Goal: Task Accomplishment & Management: Manage account settings

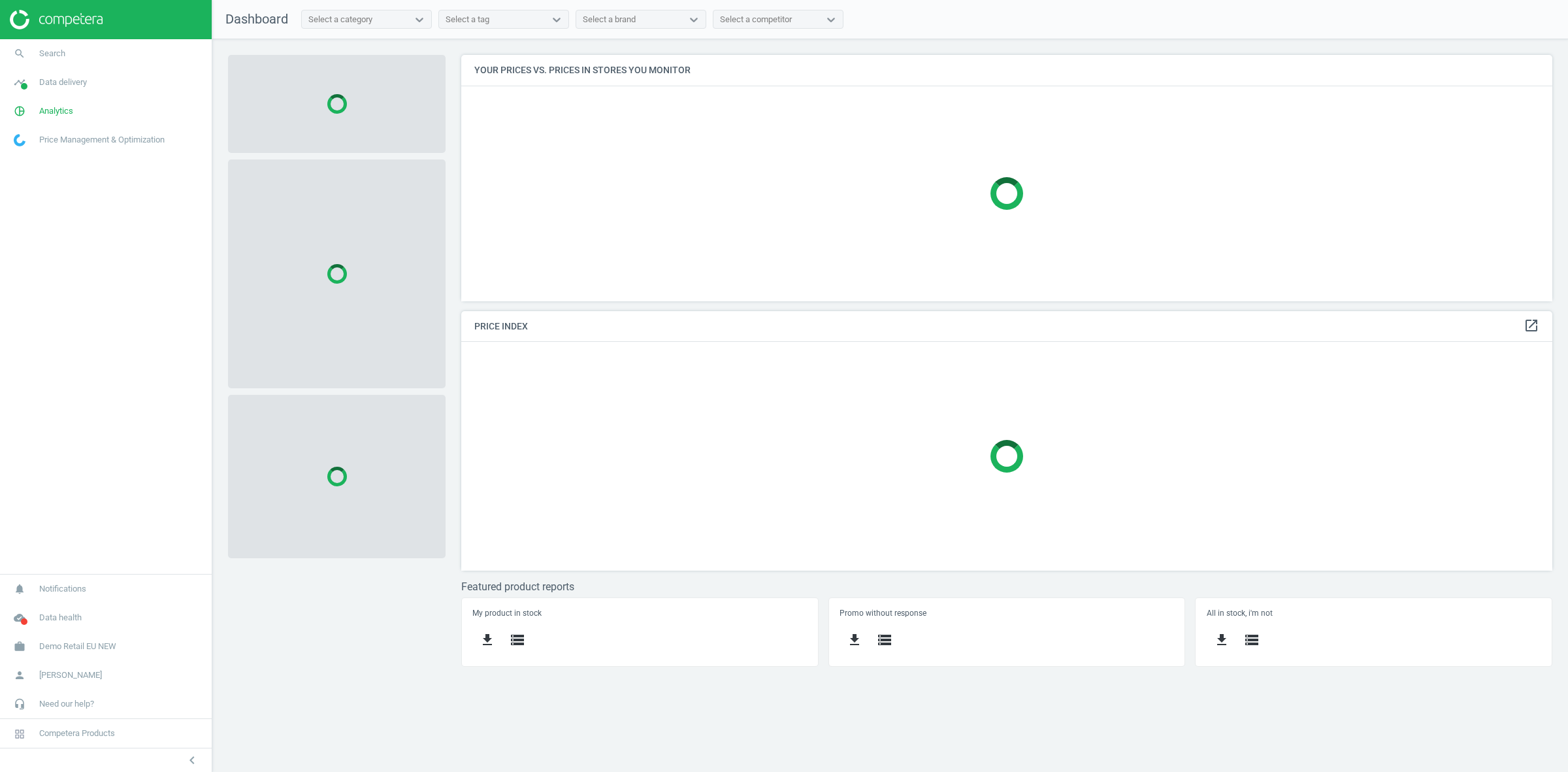
scroll to position [272, 1116]
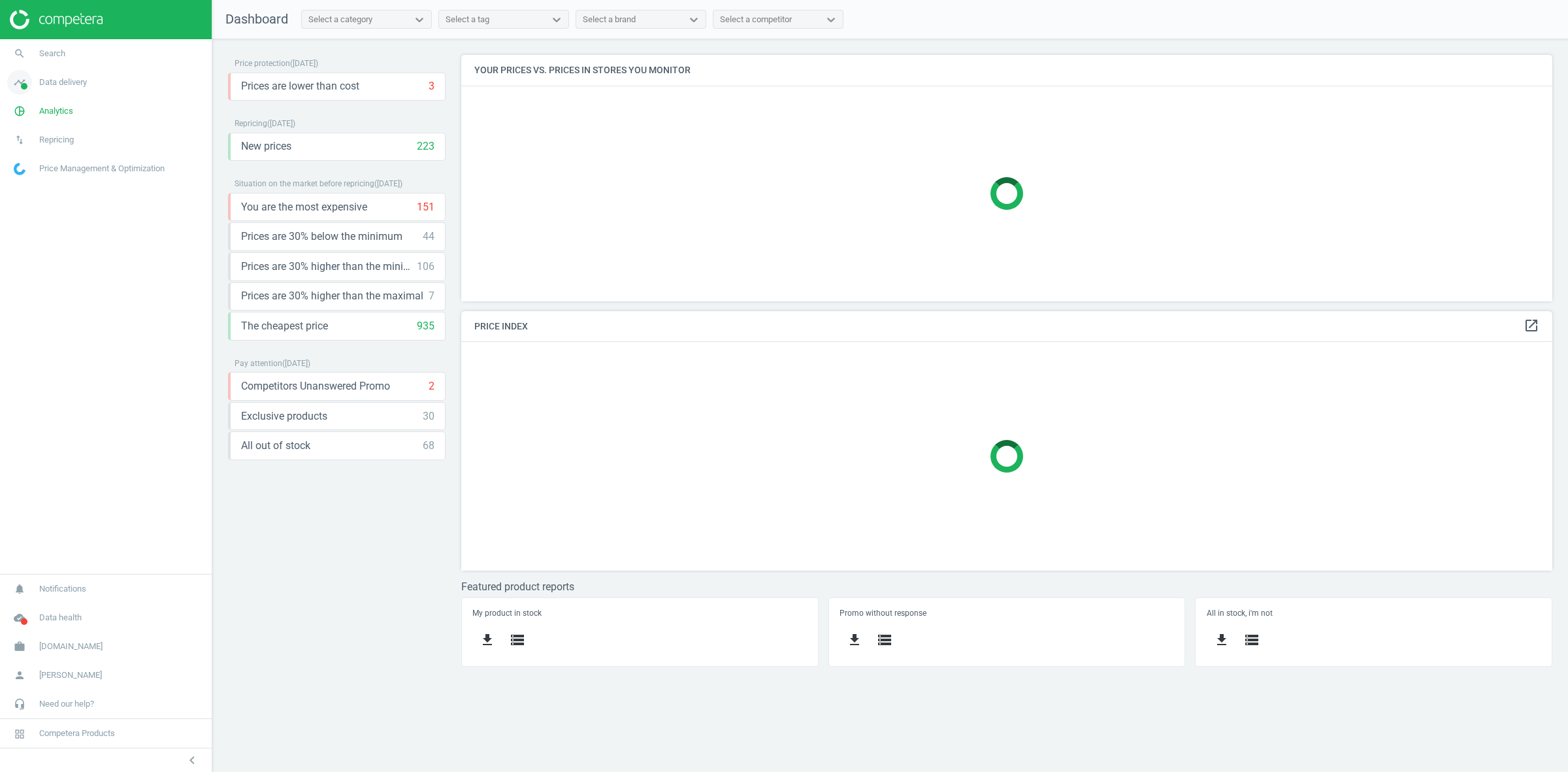
click at [67, 84] on span "Data delivery" at bounding box center [63, 82] width 48 height 12
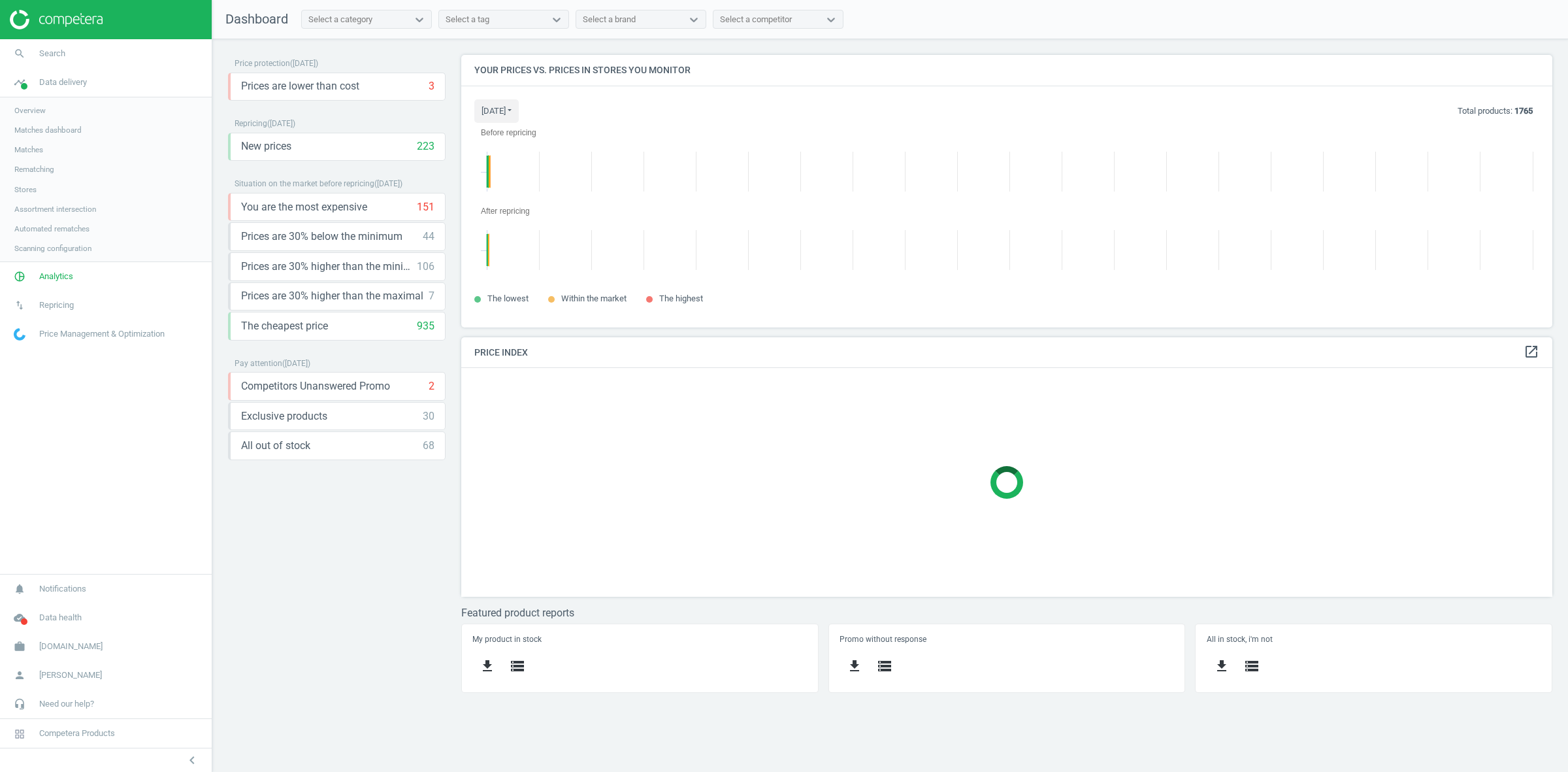
scroll to position [298, 1116]
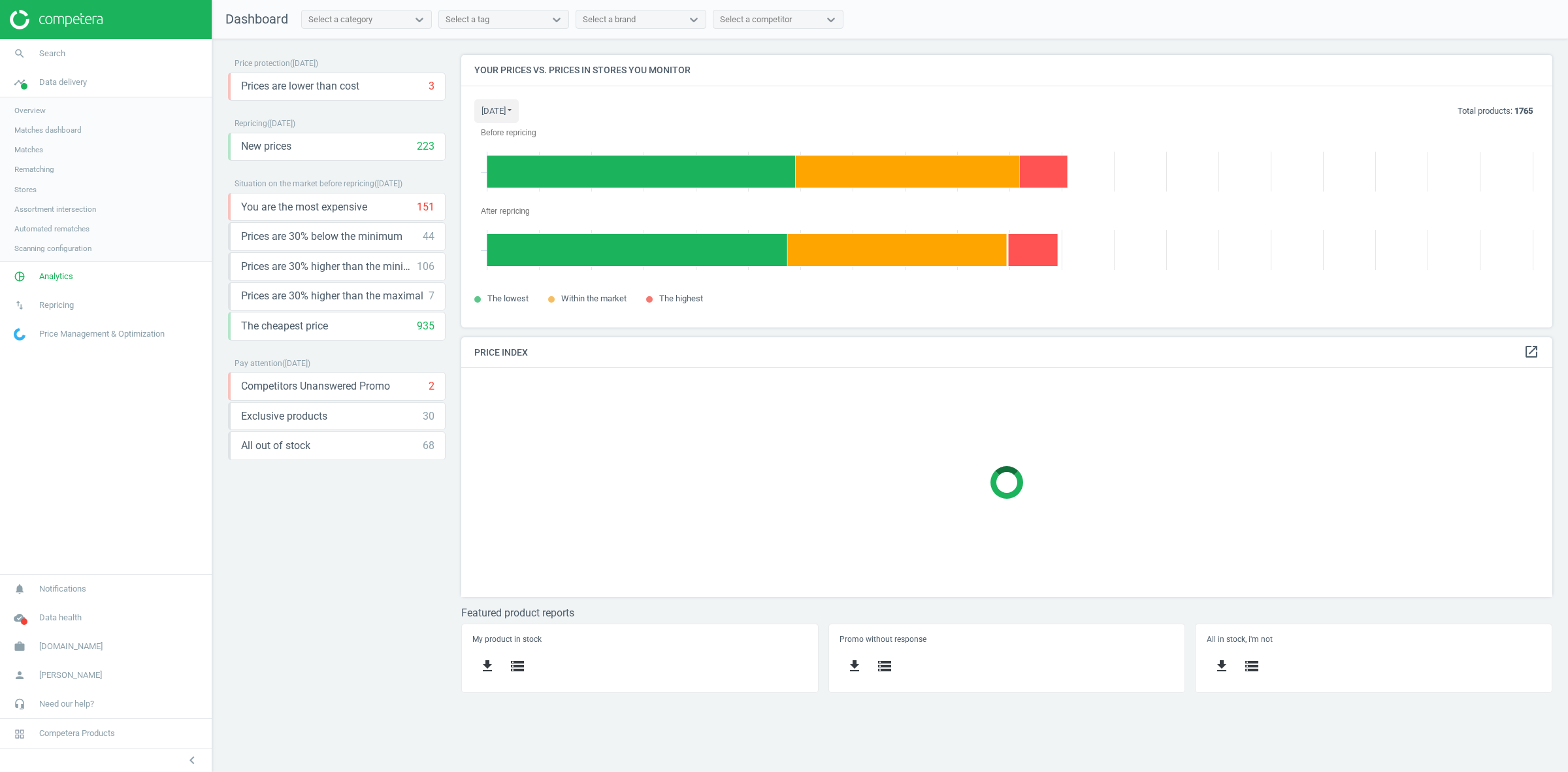
click at [30, 181] on link "Stores" at bounding box center [106, 190] width 212 height 20
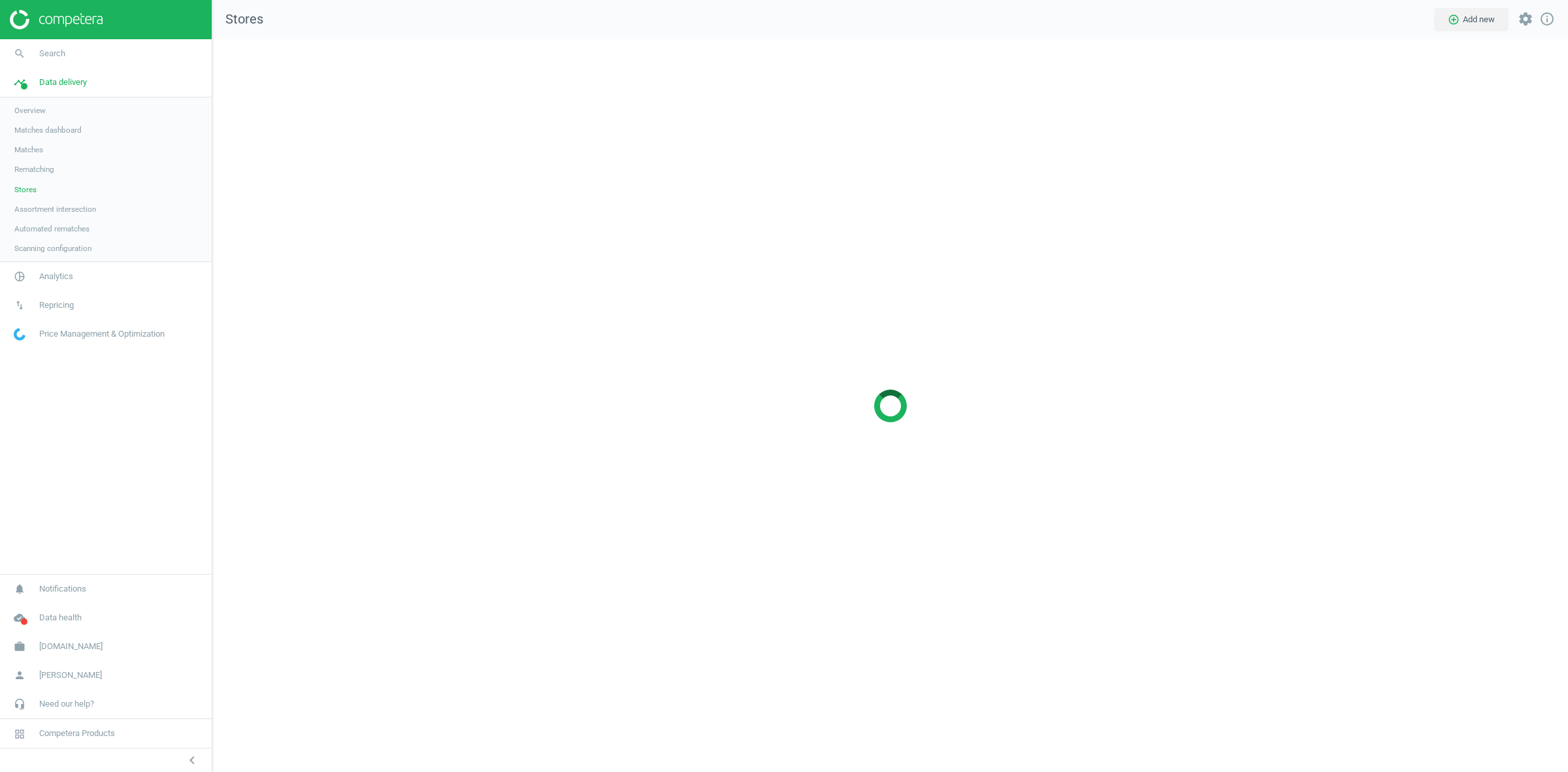
scroll to position [758, 1381]
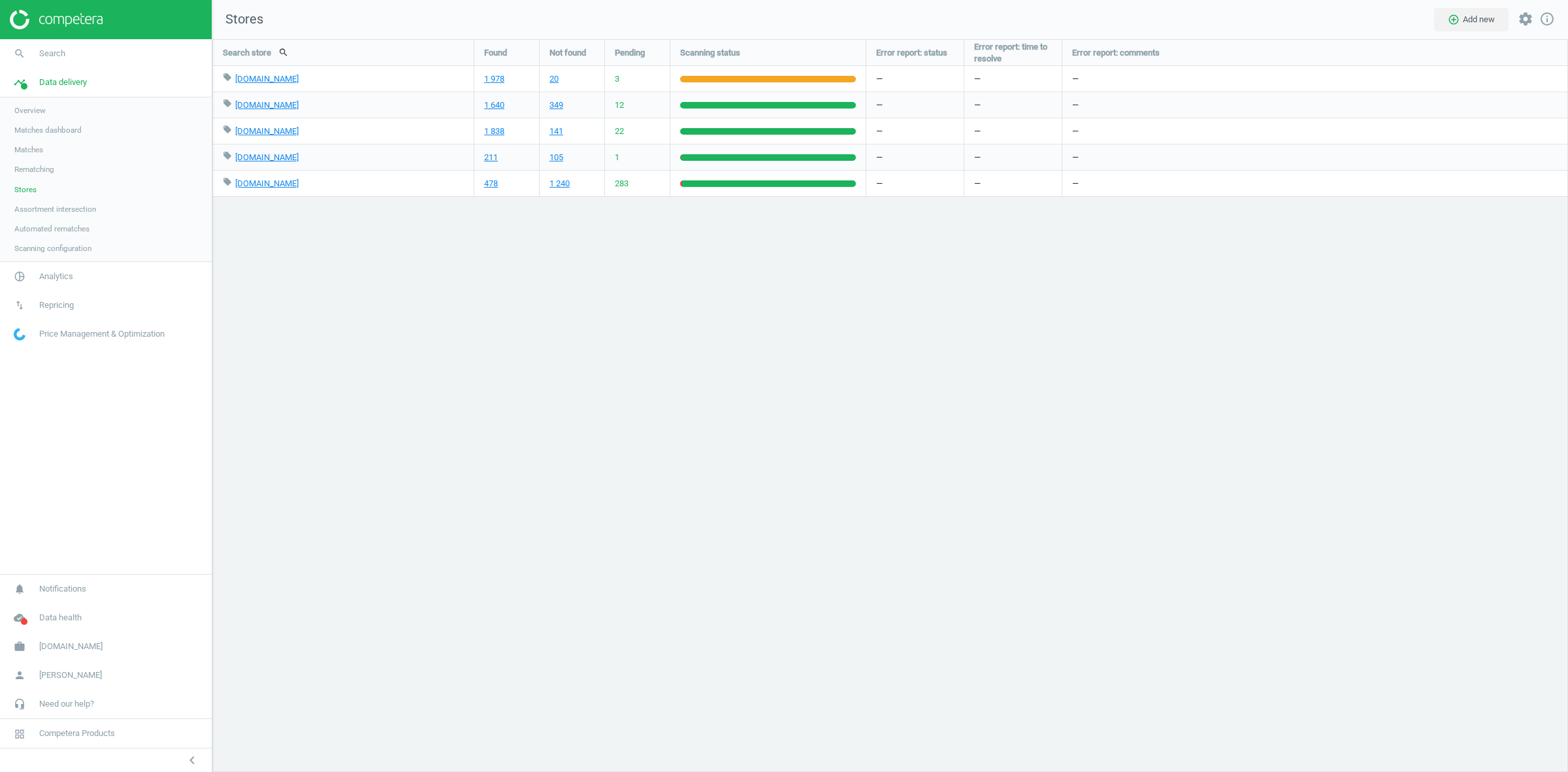
click at [50, 244] on span "Scanning configuration" at bounding box center [53, 249] width 77 height 11
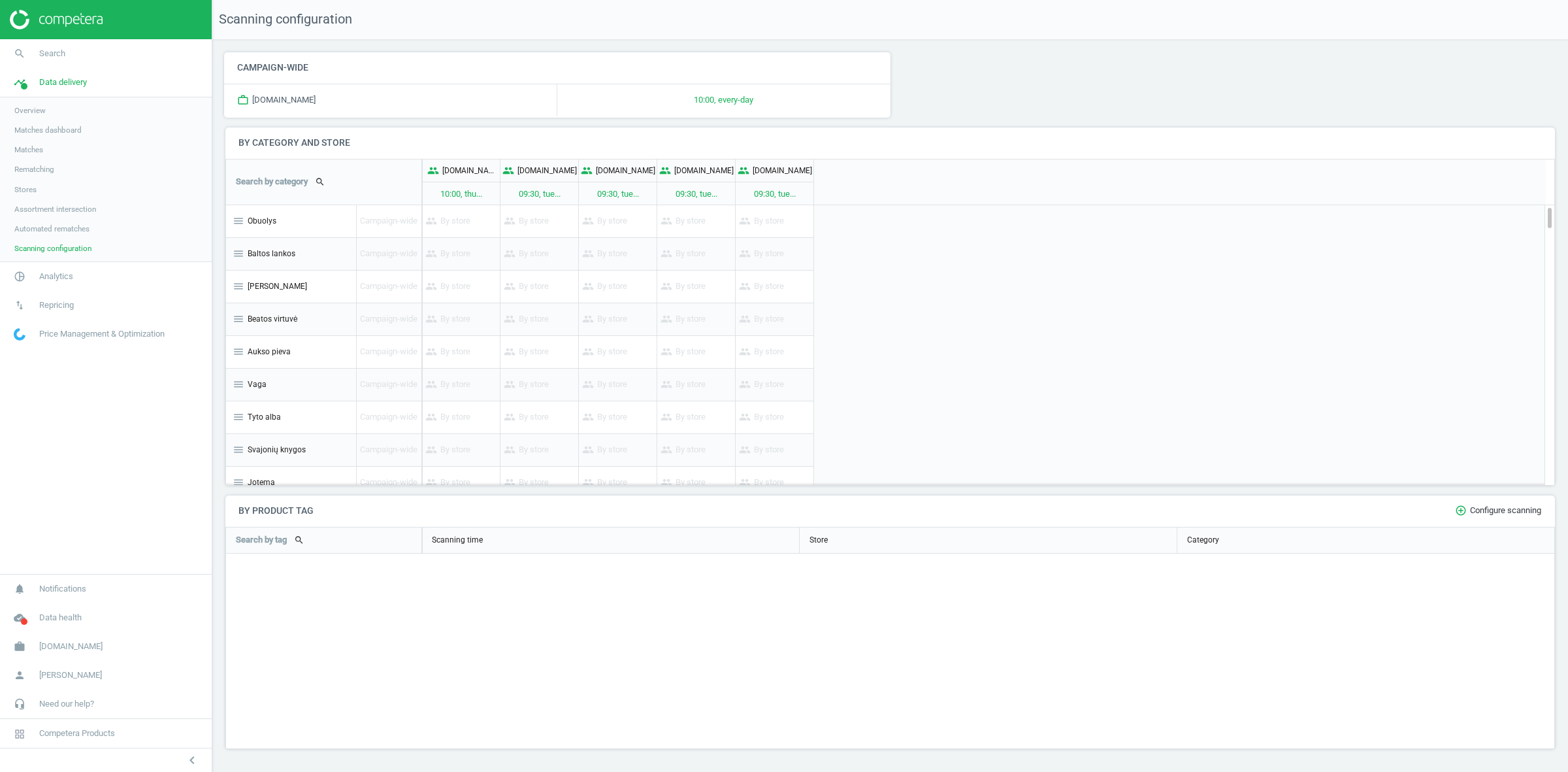
click at [24, 186] on span "Stores" at bounding box center [26, 190] width 22 height 11
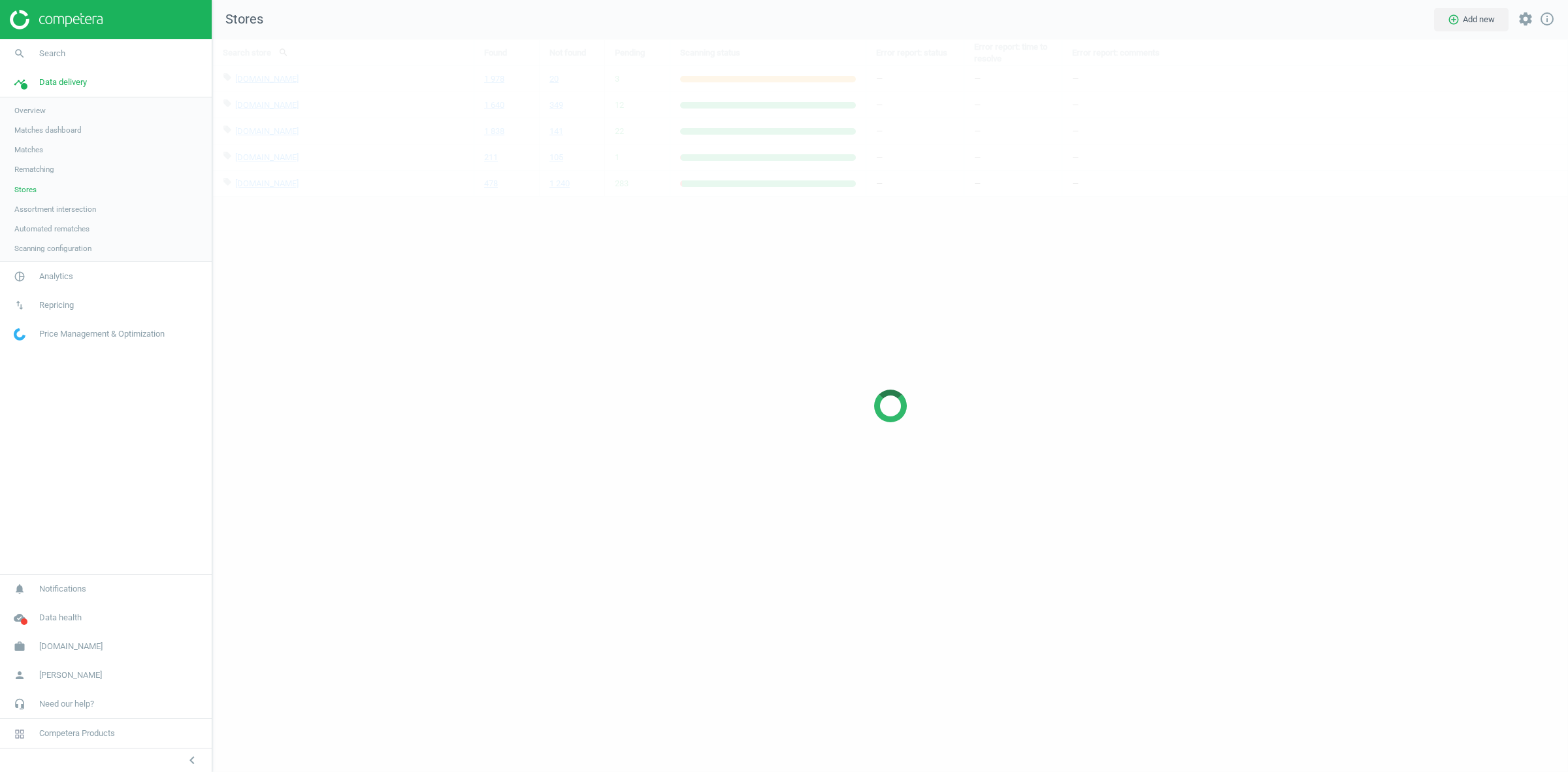
scroll to position [758, 1381]
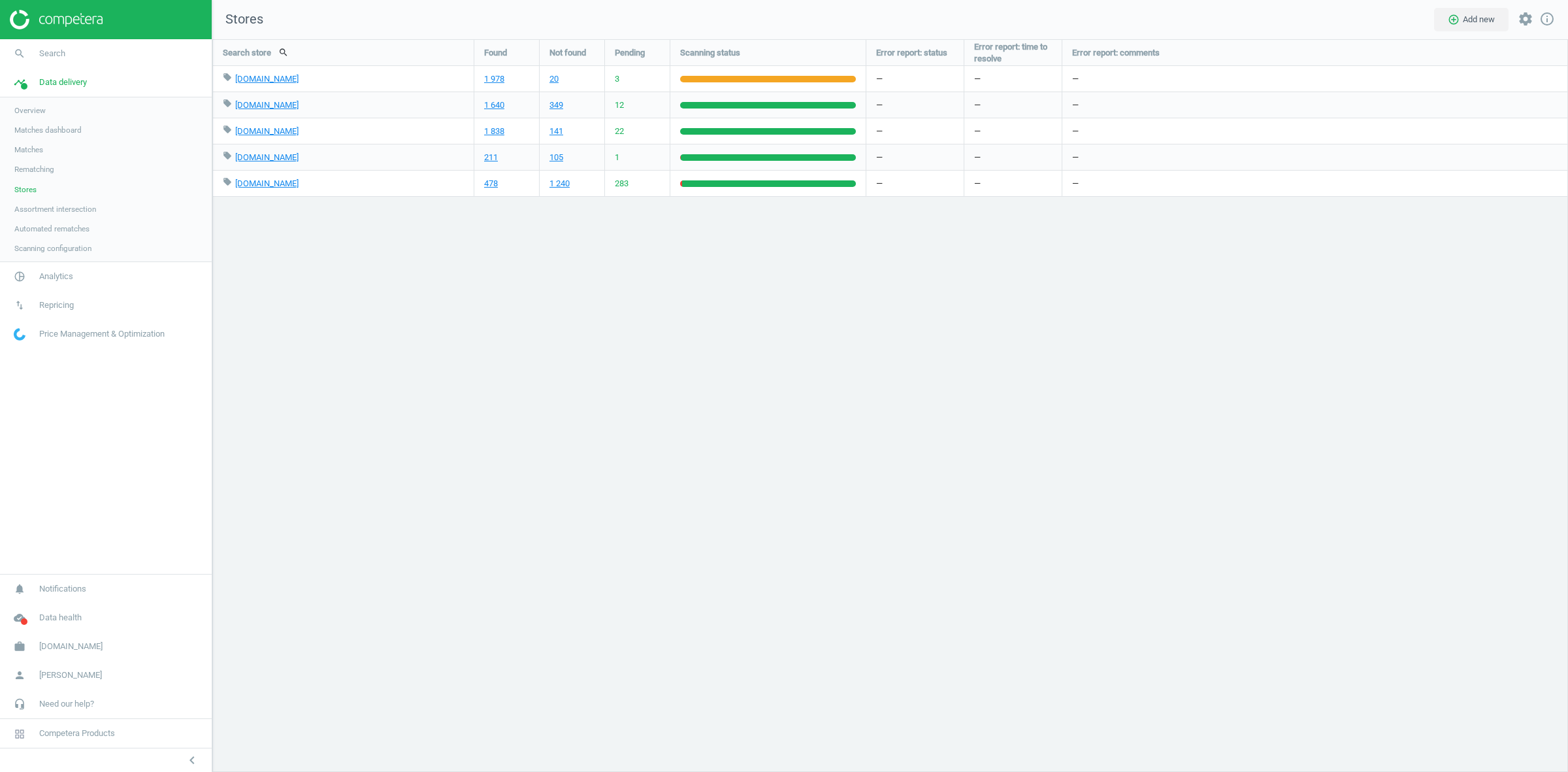
click at [555, 442] on div "Search store search Found Not found Pending Scanning status Error report: statu…" at bounding box center [890, 406] width 1356 height 733
drag, startPoint x: 292, startPoint y: 80, endPoint x: 234, endPoint y: 83, distance: 58.1
click at [234, 83] on div "local_offer patogupirkti.lt edit delete" at bounding box center [343, 78] width 241 height 26
copy div "patogupirkti.lt"
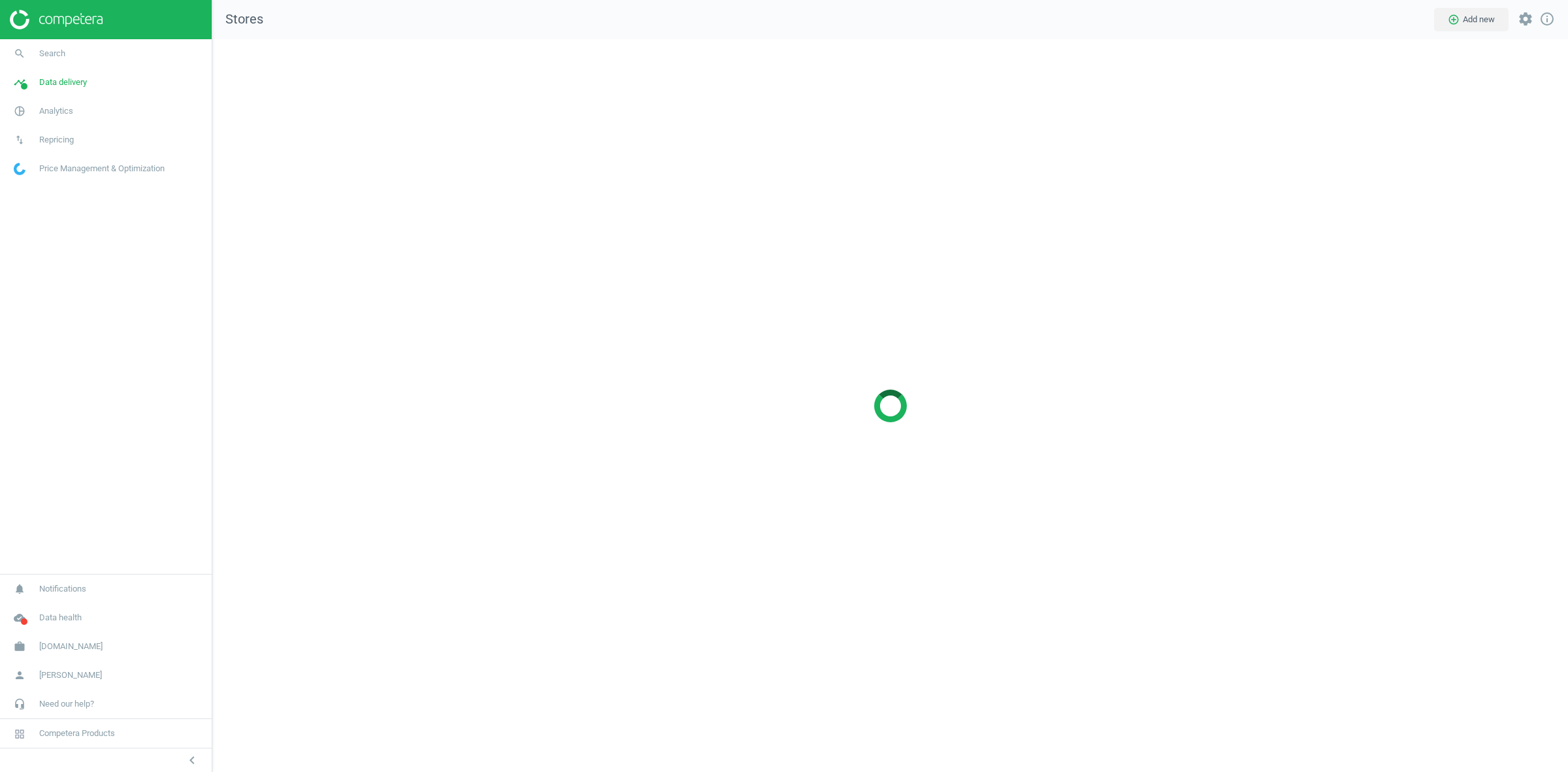
scroll to position [758, 1381]
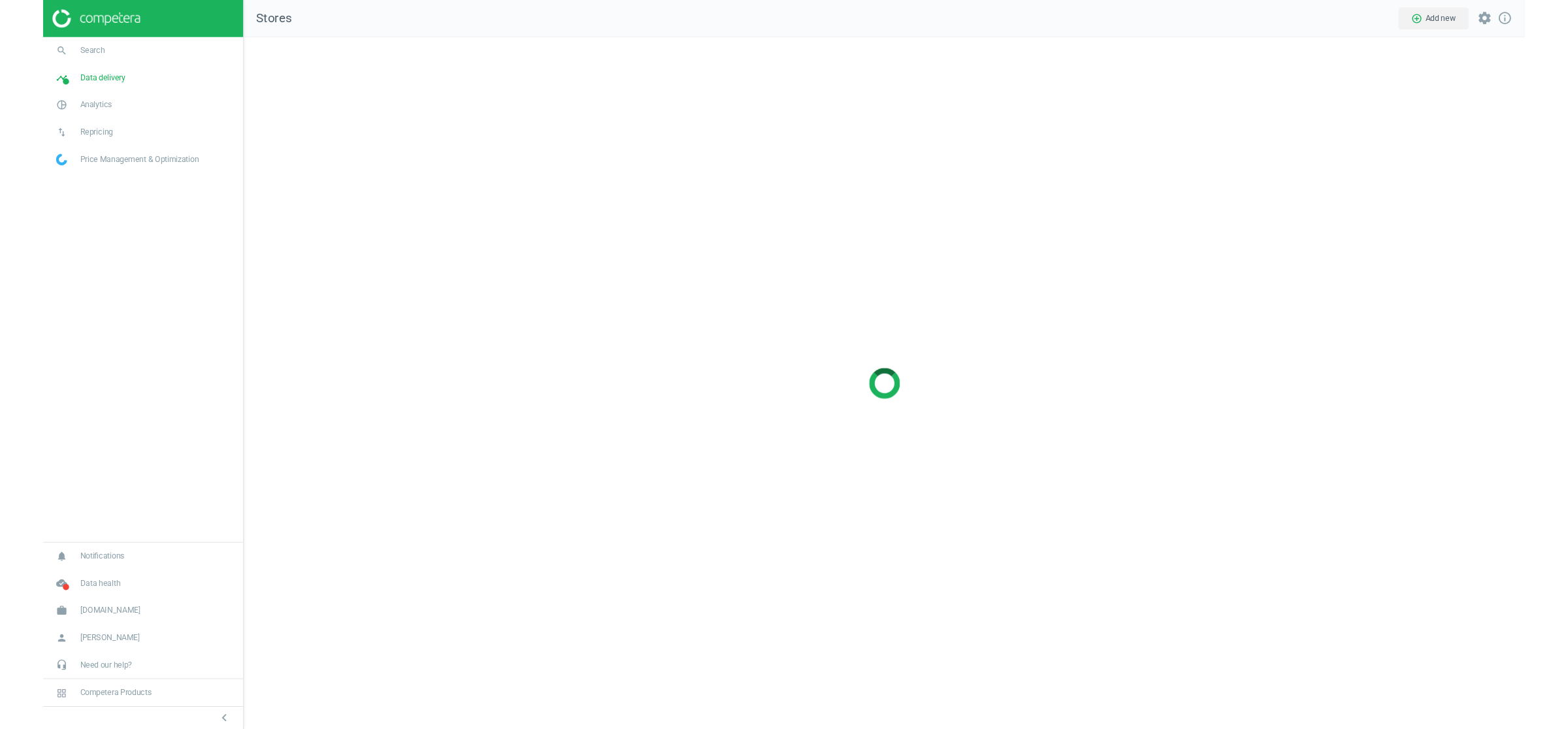
scroll to position [757, 1381]
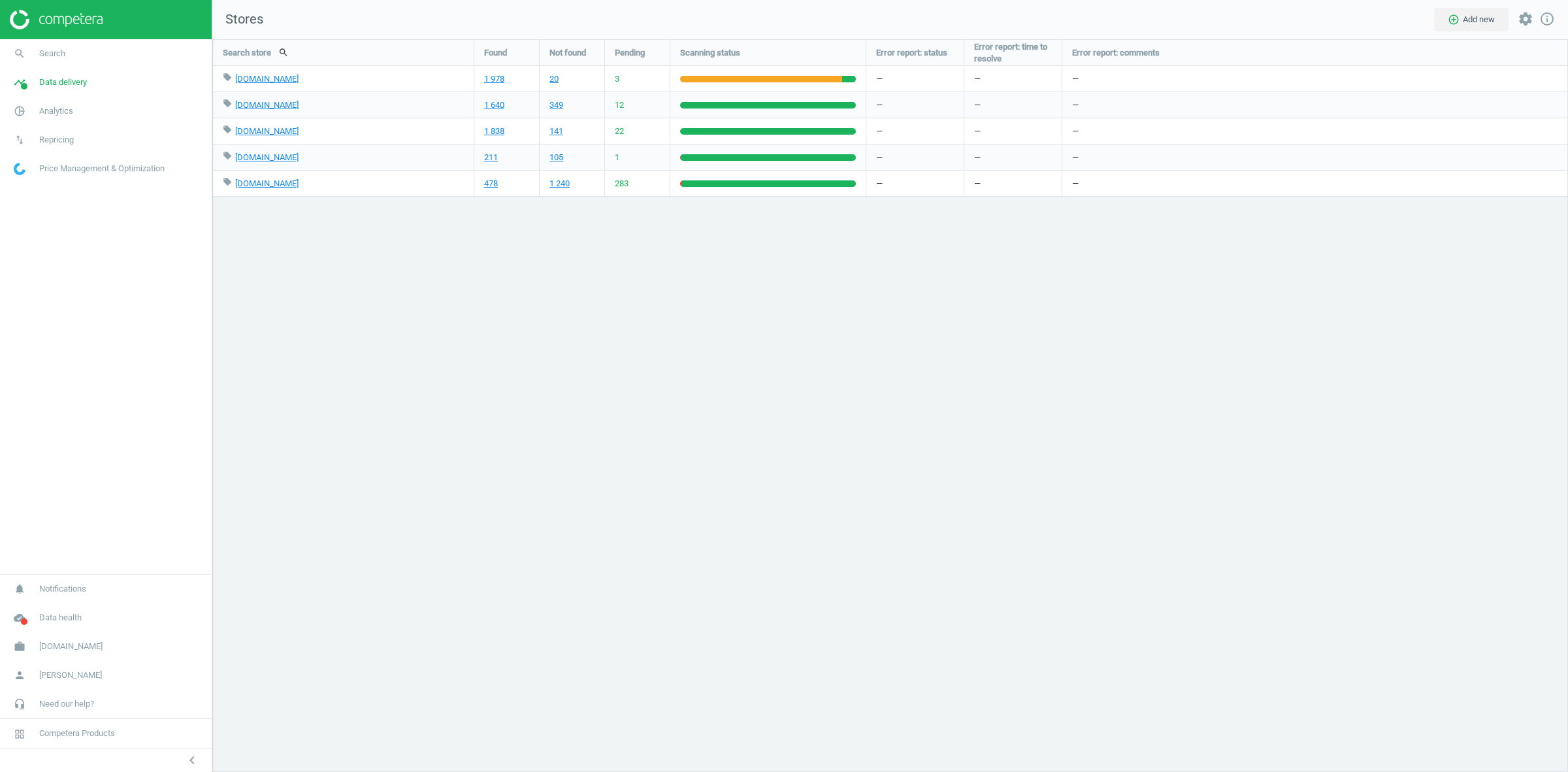
click at [876, 329] on div "Search store search Found Not found Pending Scanning status Error report: statu…" at bounding box center [890, 406] width 1356 height 733
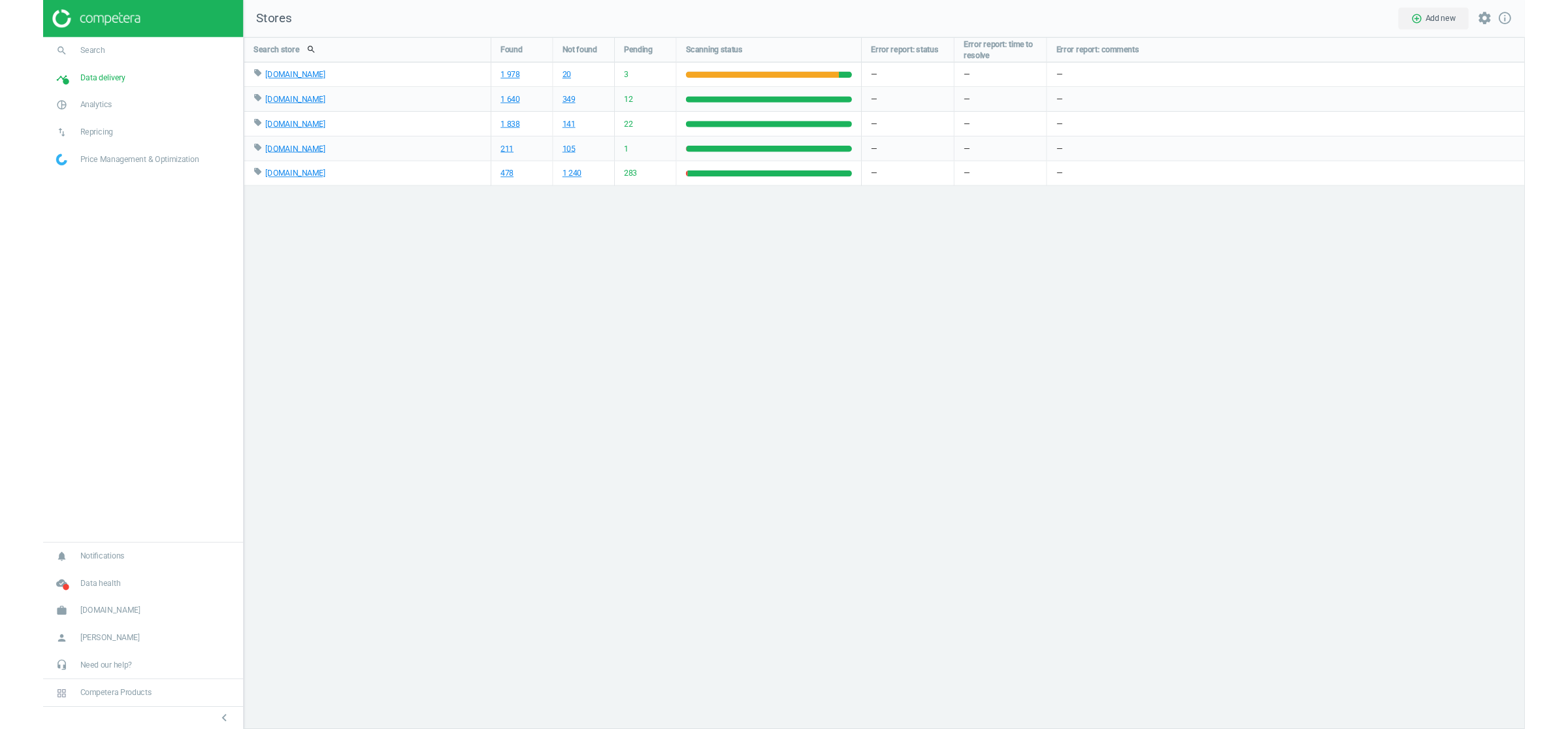
scroll to position [7, 7]
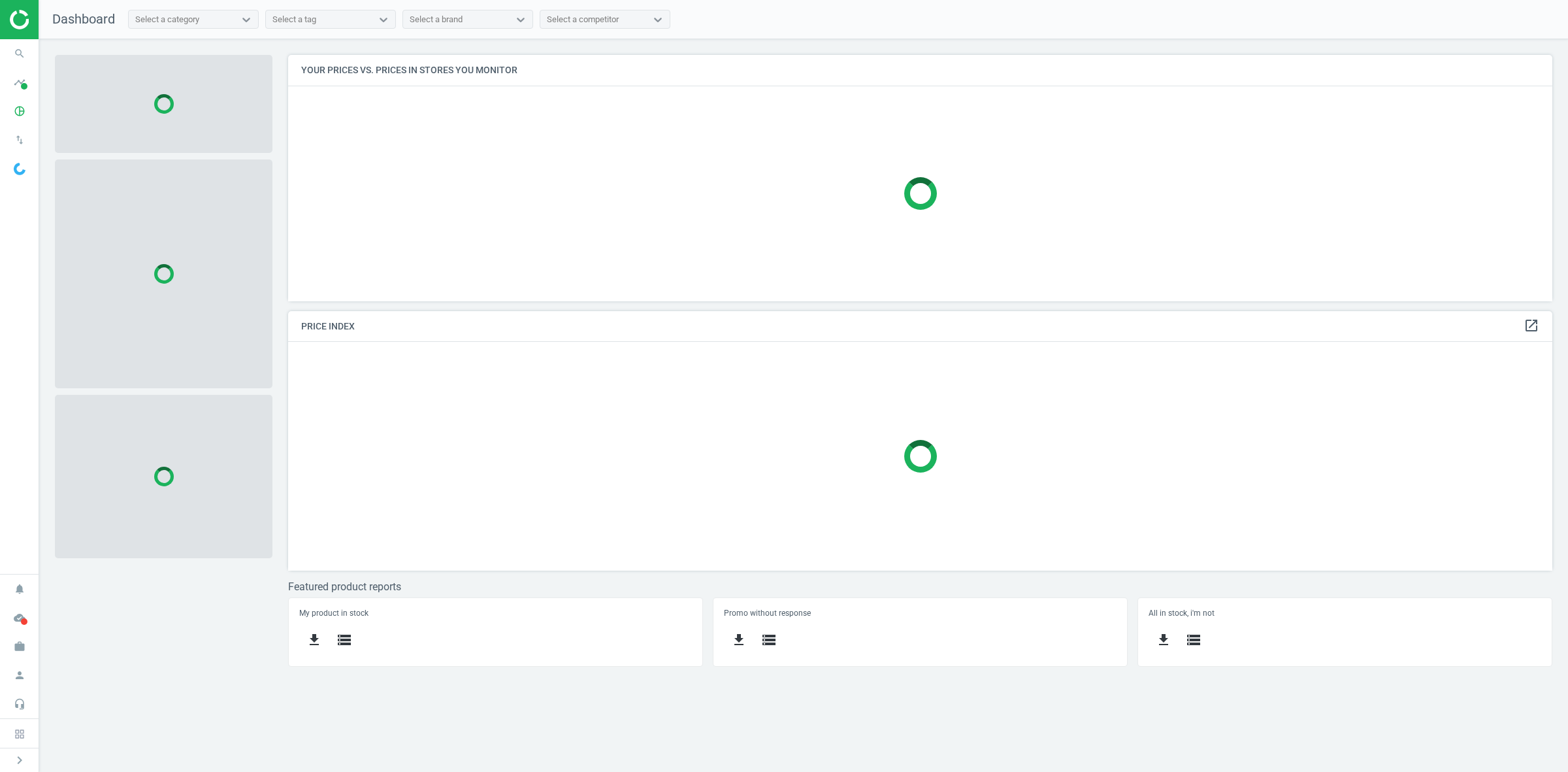
scroll to position [272, 1289]
click at [21, 85] on span at bounding box center [24, 86] width 7 height 7
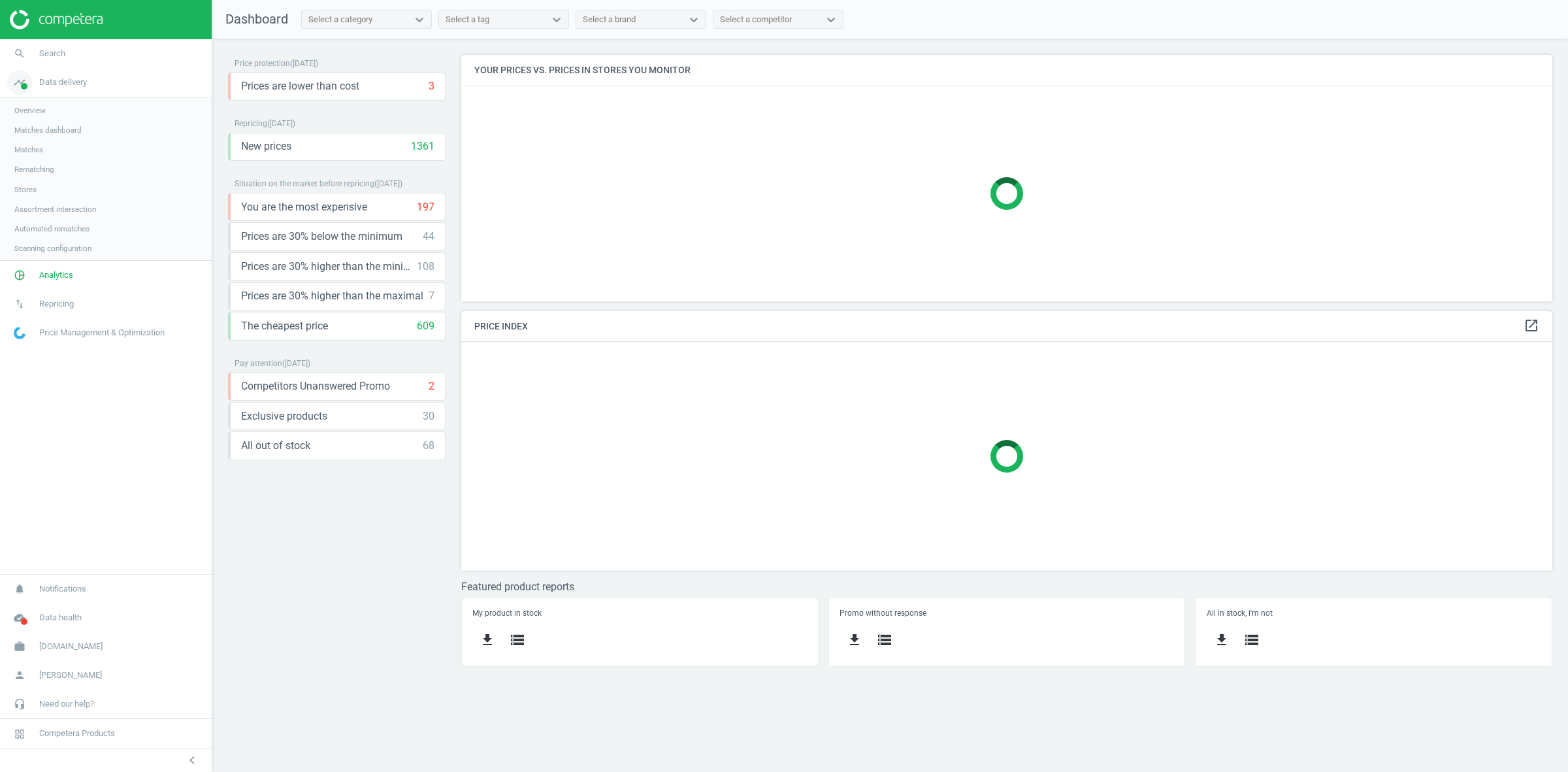
scroll to position [272, 1116]
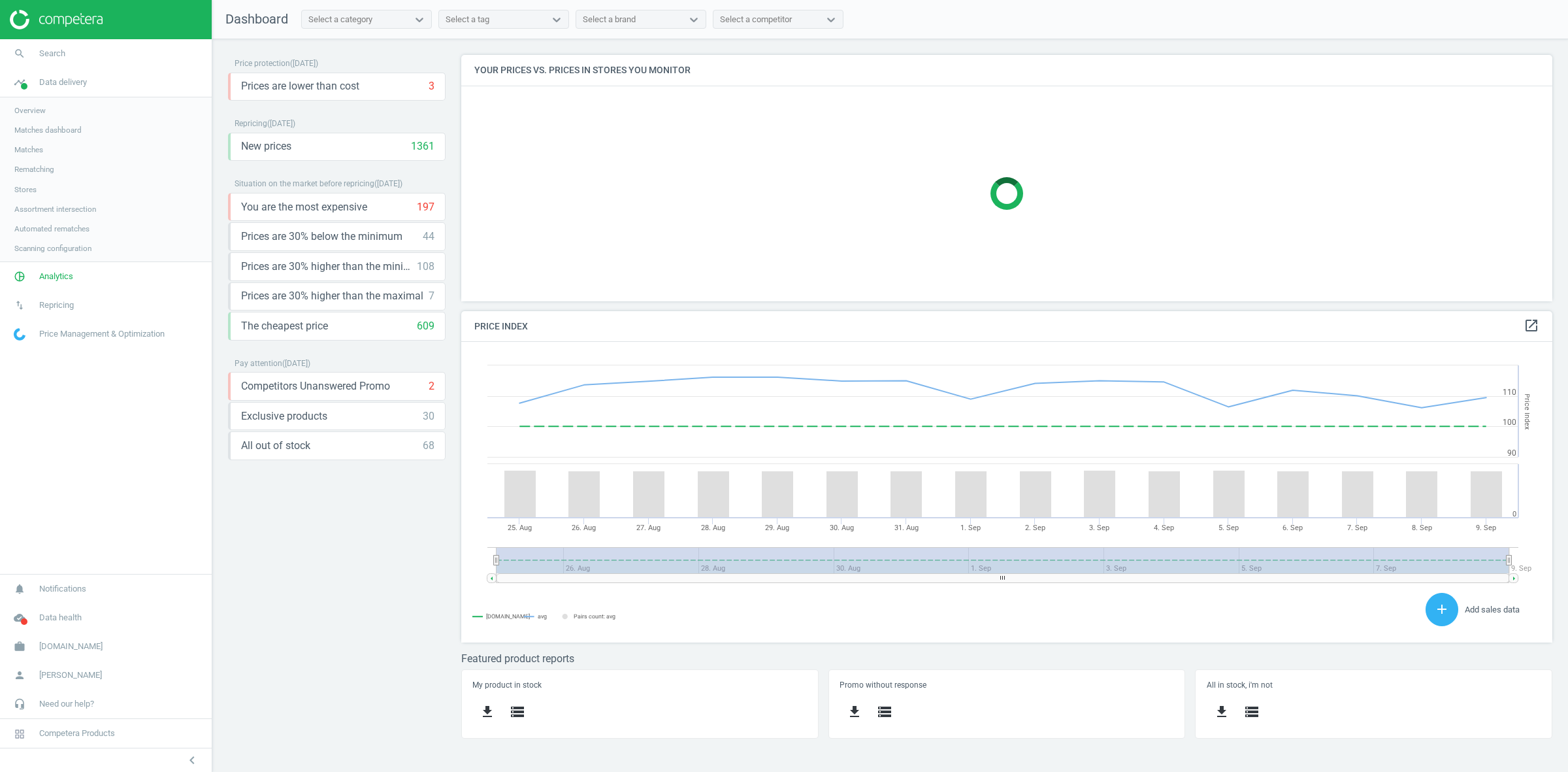
click at [30, 195] on link "Stores" at bounding box center [106, 190] width 212 height 20
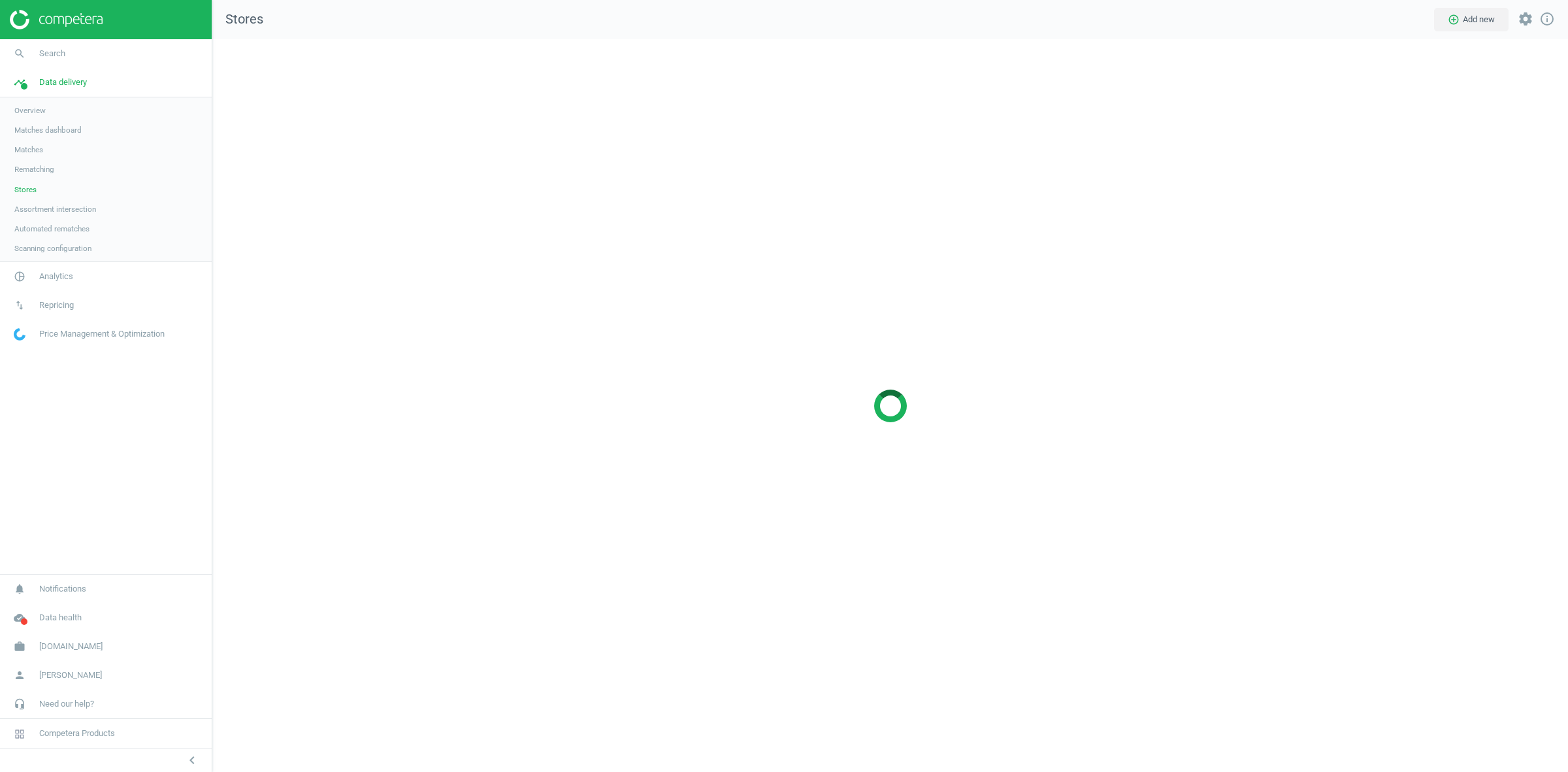
scroll to position [758, 1381]
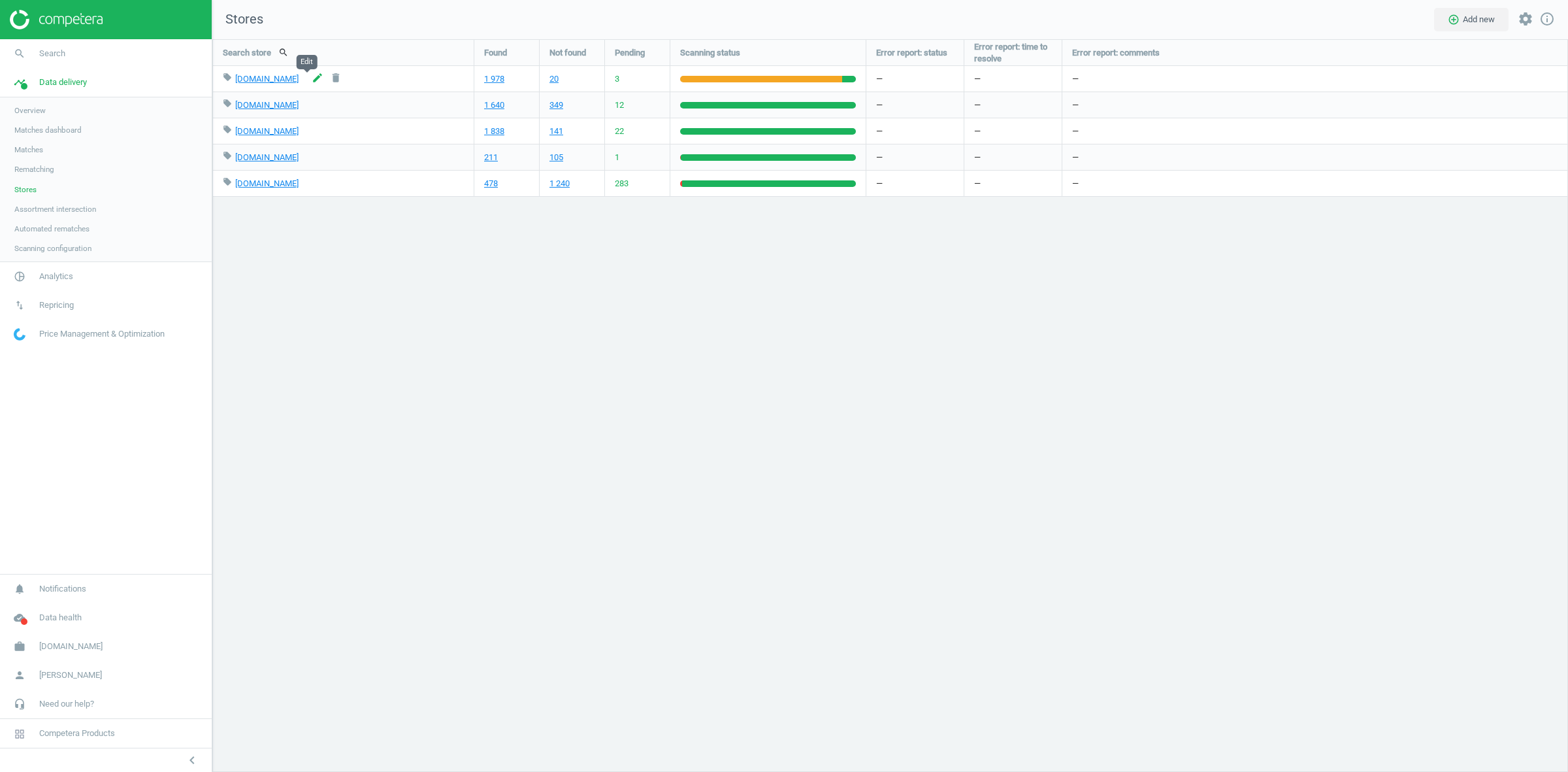
click at [312, 73] on icon "edit" at bounding box center [318, 78] width 12 height 12
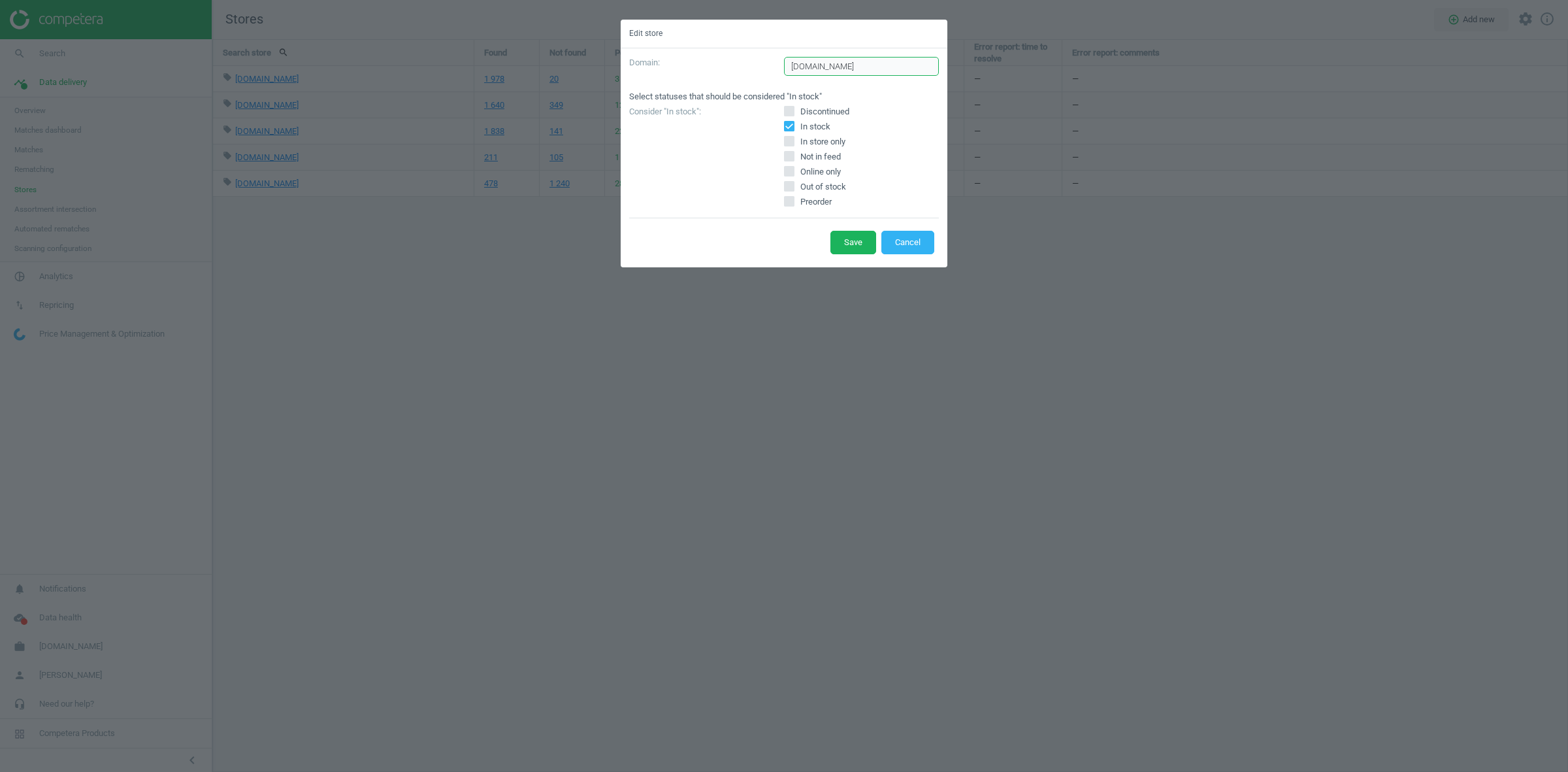
drag, startPoint x: 857, startPoint y: 73, endPoint x: 771, endPoint y: 72, distance: 86.0
click at [771, 72] on div "Domain : patogupirkti.lt" at bounding box center [784, 70] width 310 height 28
click at [896, 234] on button "Cancel" at bounding box center [908, 243] width 53 height 24
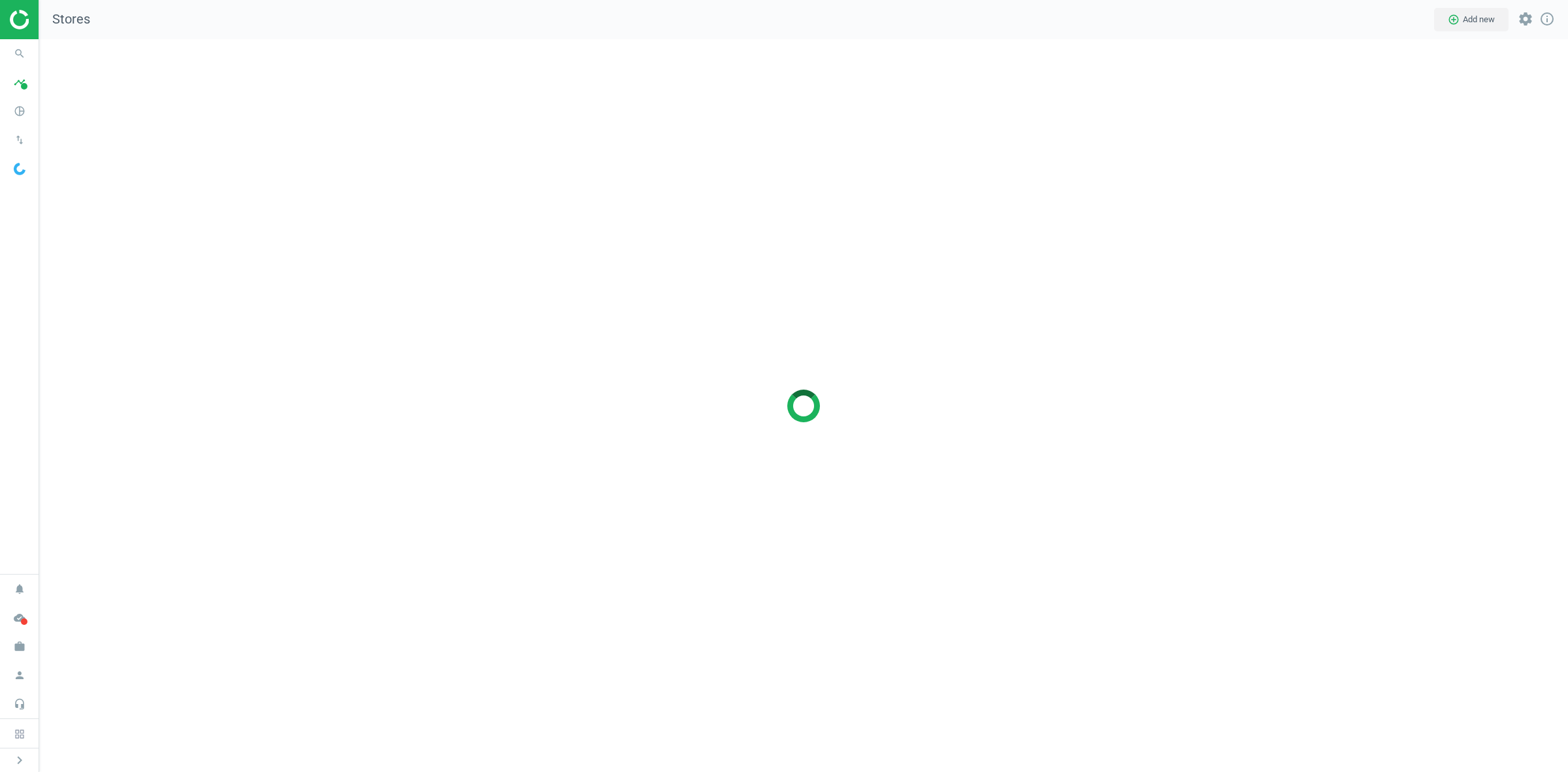
scroll to position [758, 1554]
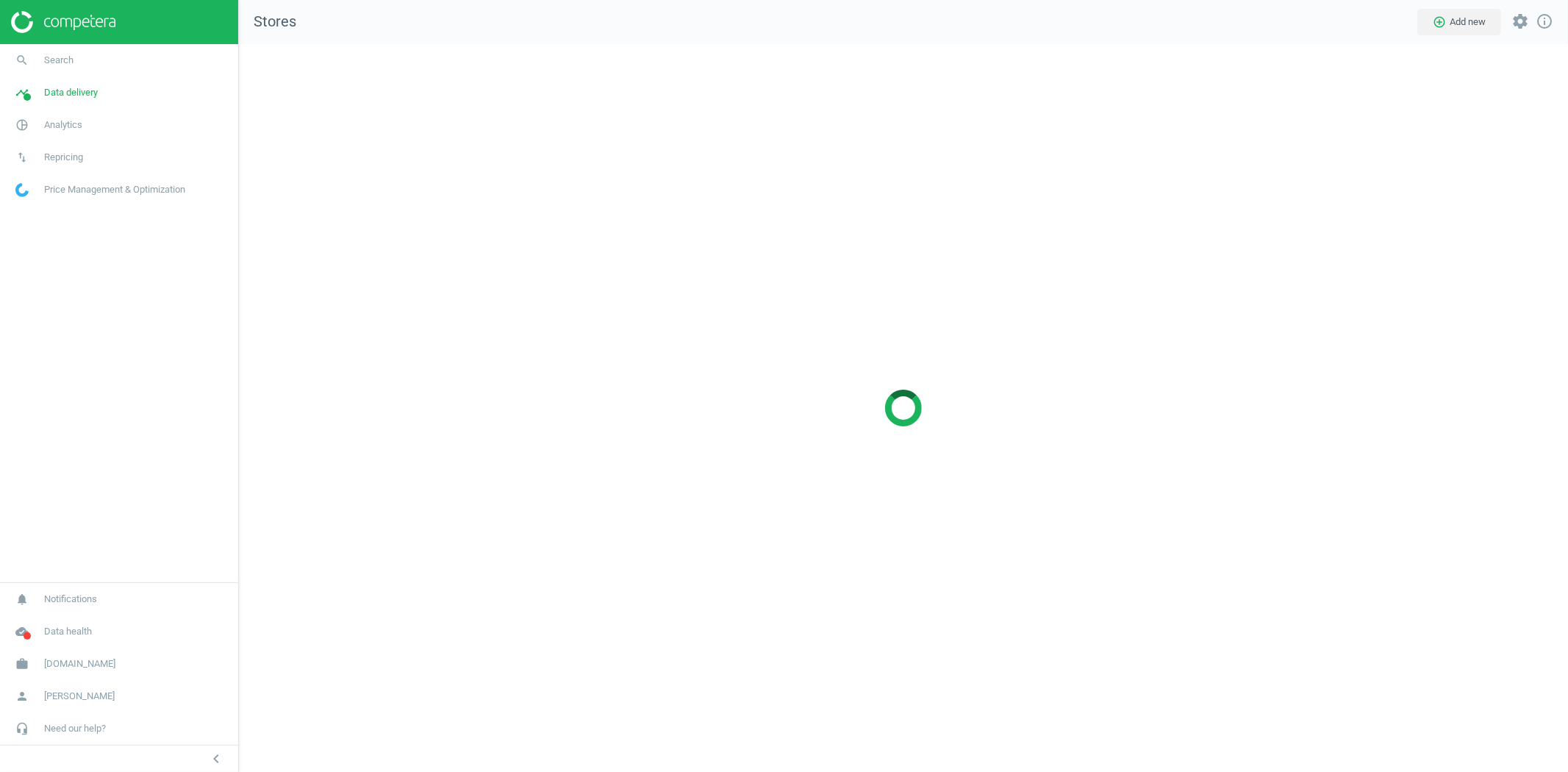
scroll to position [753, 1355]
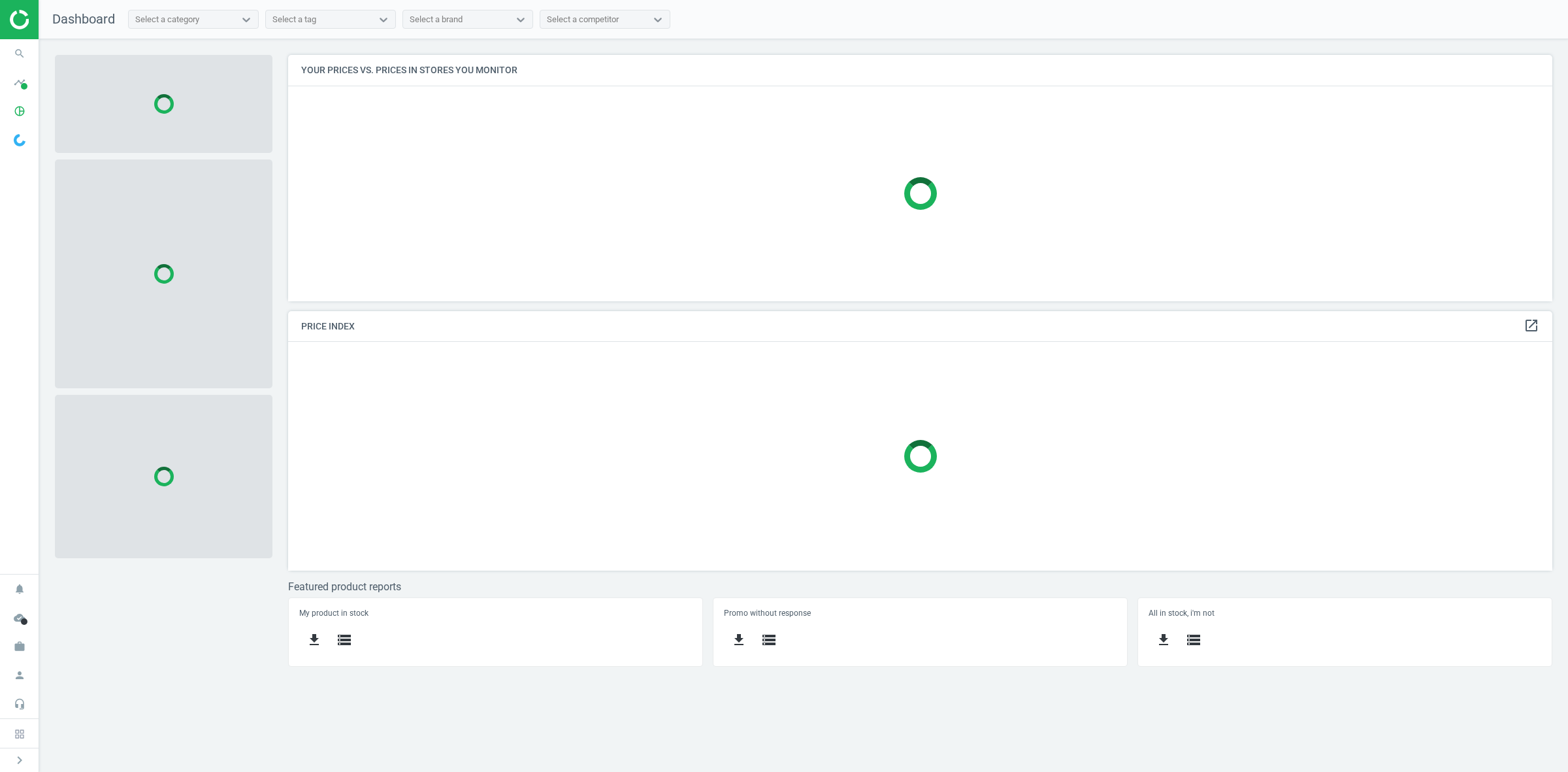
scroll to position [272, 1289]
drag, startPoint x: 13, startPoint y: 758, endPoint x: 21, endPoint y: 744, distance: 16.1
click at [14, 758] on icon "chevron_right" at bounding box center [20, 760] width 16 height 16
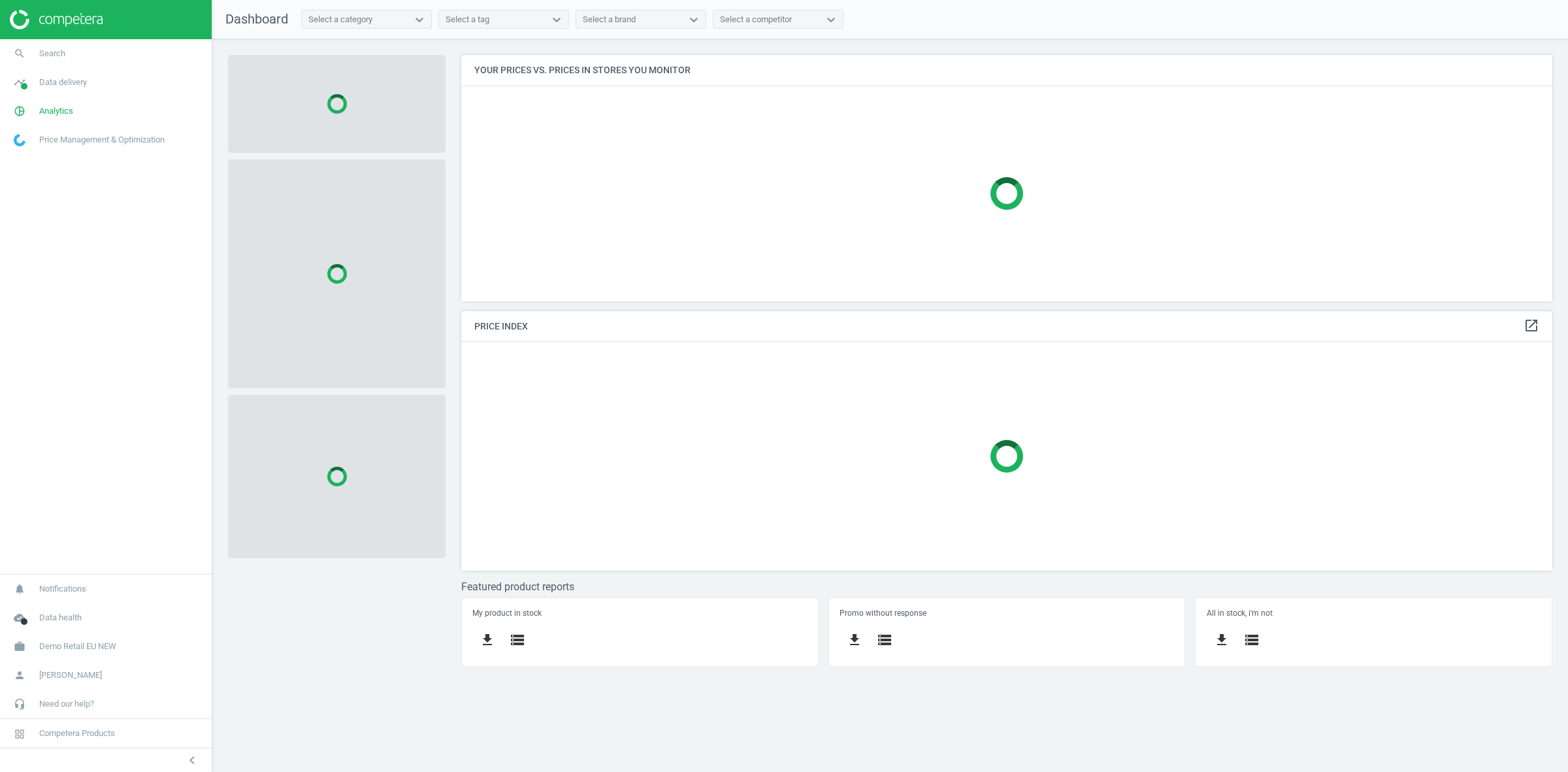
scroll to position [7, 7]
click at [90, 651] on span "Demo Retail EU NEW" at bounding box center [78, 647] width 77 height 12
click at [48, 607] on span "Switch campaign" at bounding box center [43, 608] width 58 height 11
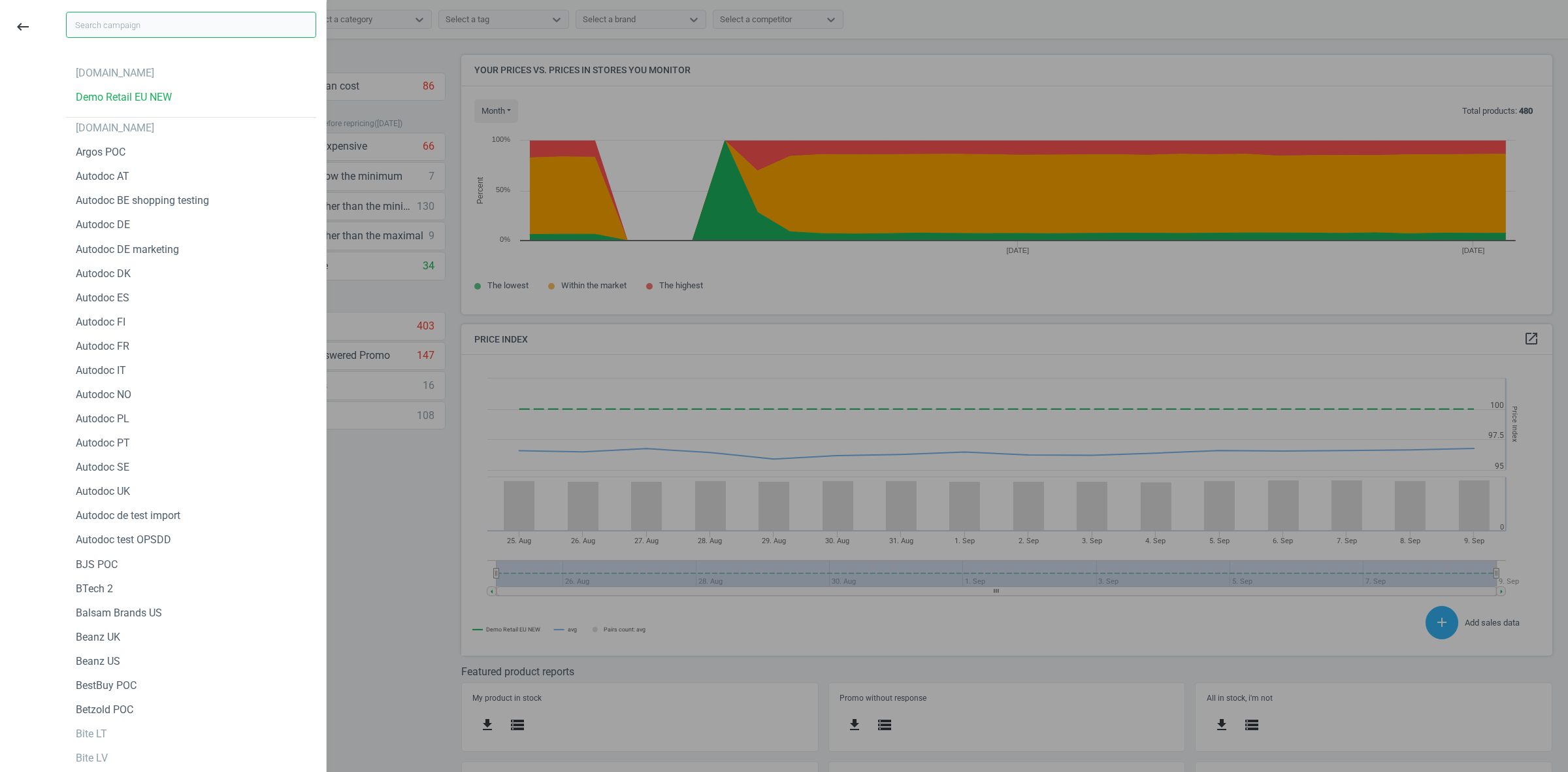
scroll to position [285, 1104]
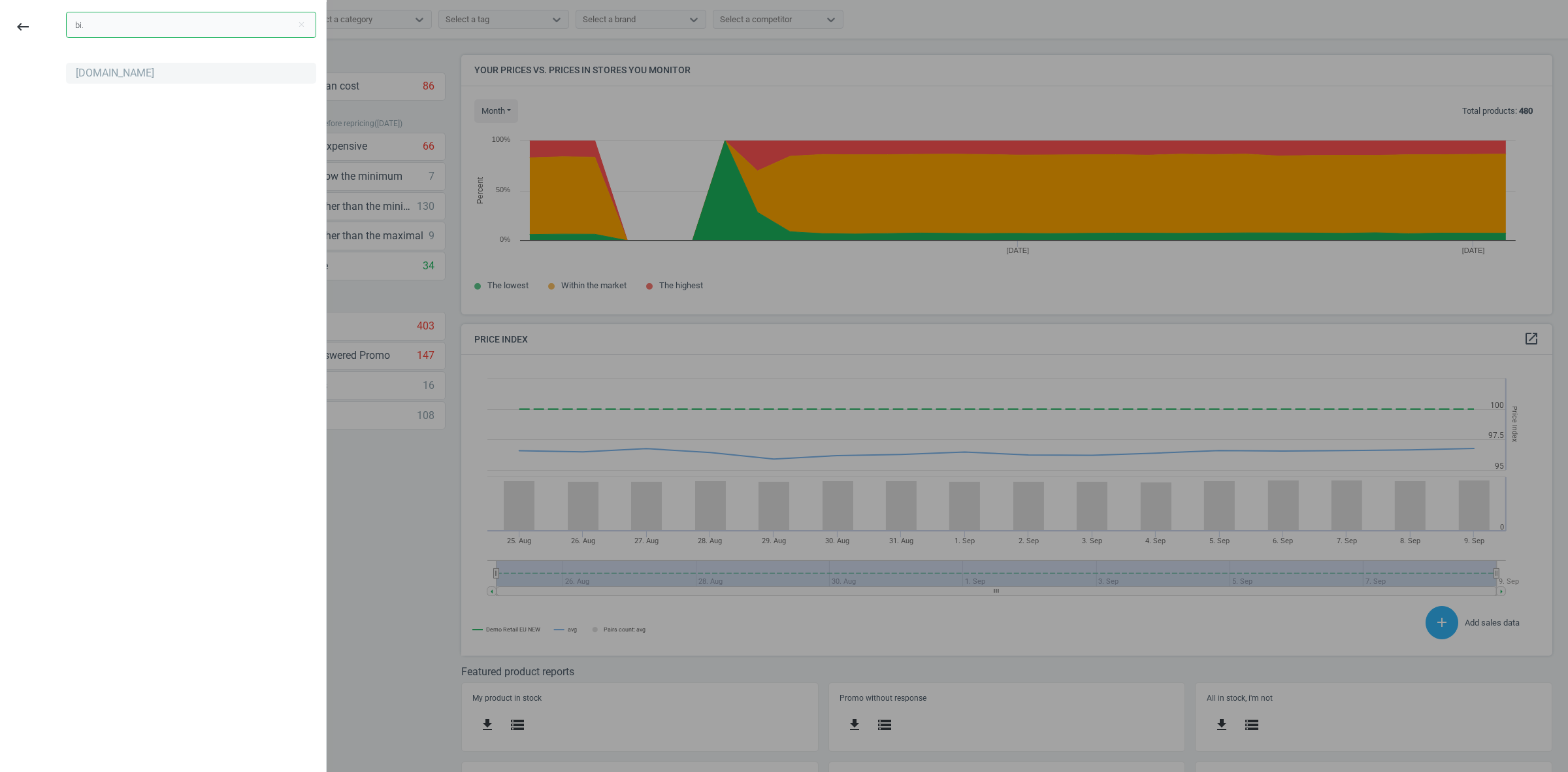
type input "bi."
click at [86, 77] on div "bi.ua" at bounding box center [114, 73] width 78 height 14
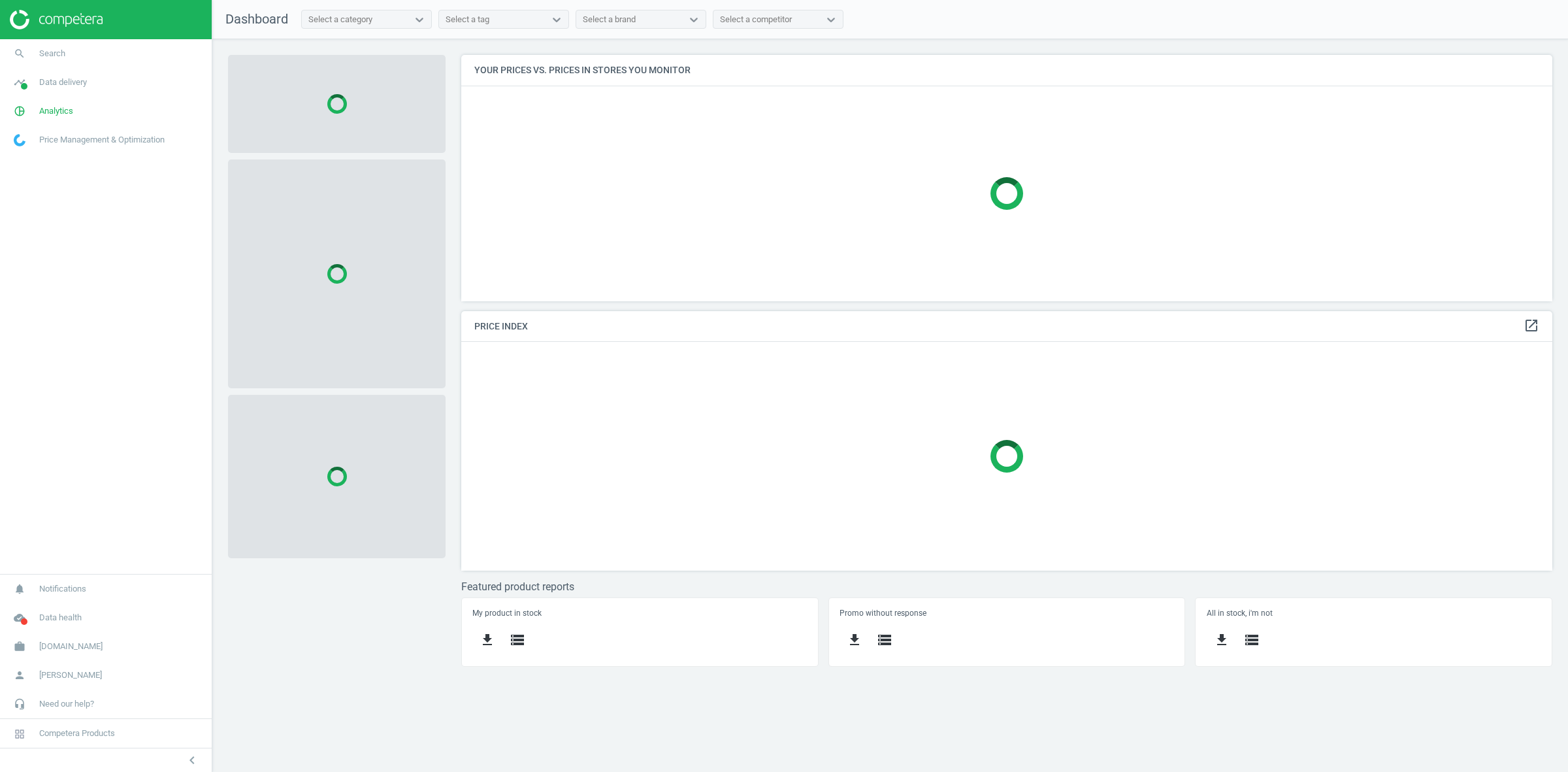
scroll to position [272, 1116]
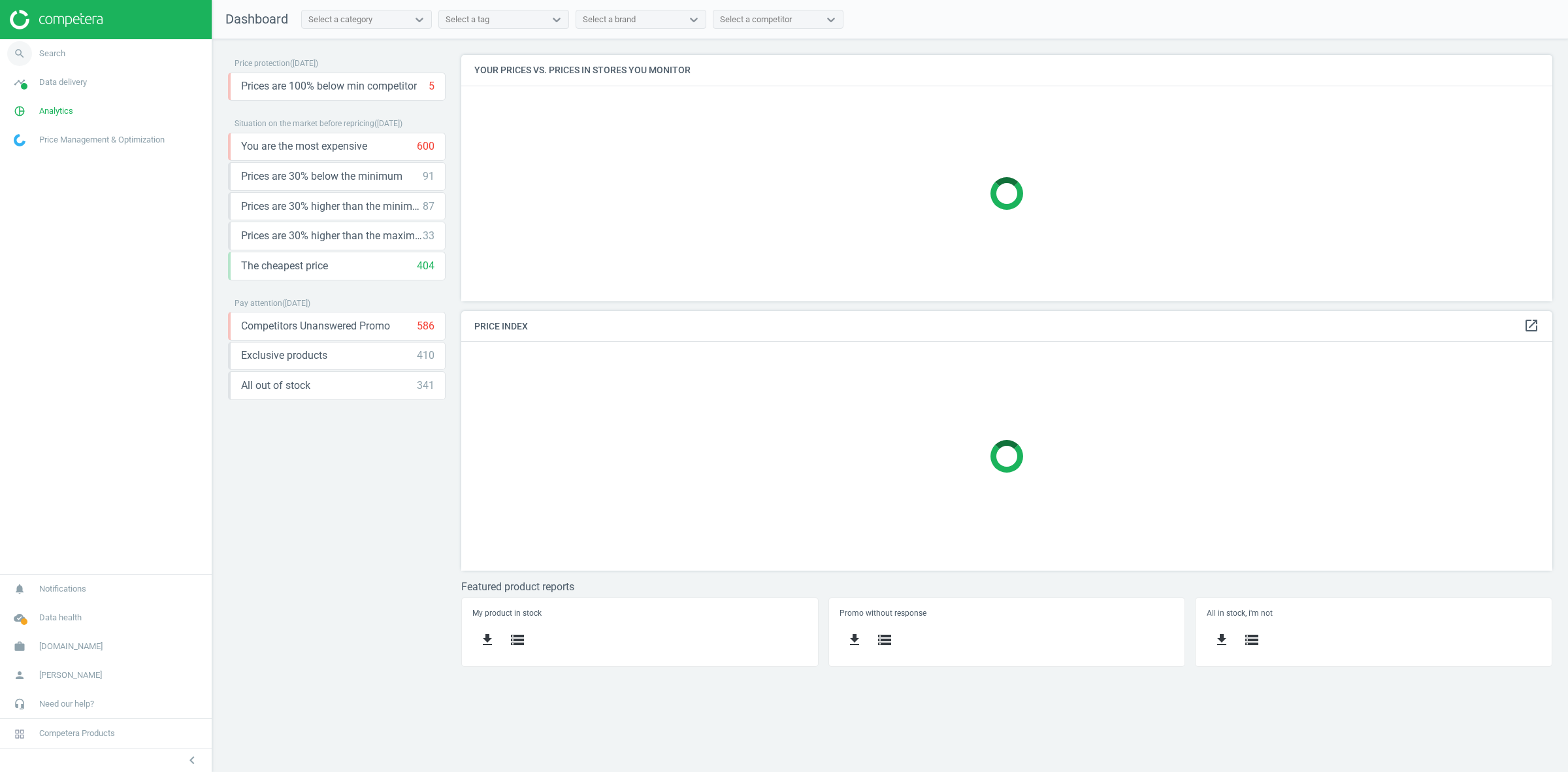
click at [55, 50] on span "Search" at bounding box center [53, 54] width 26 height 12
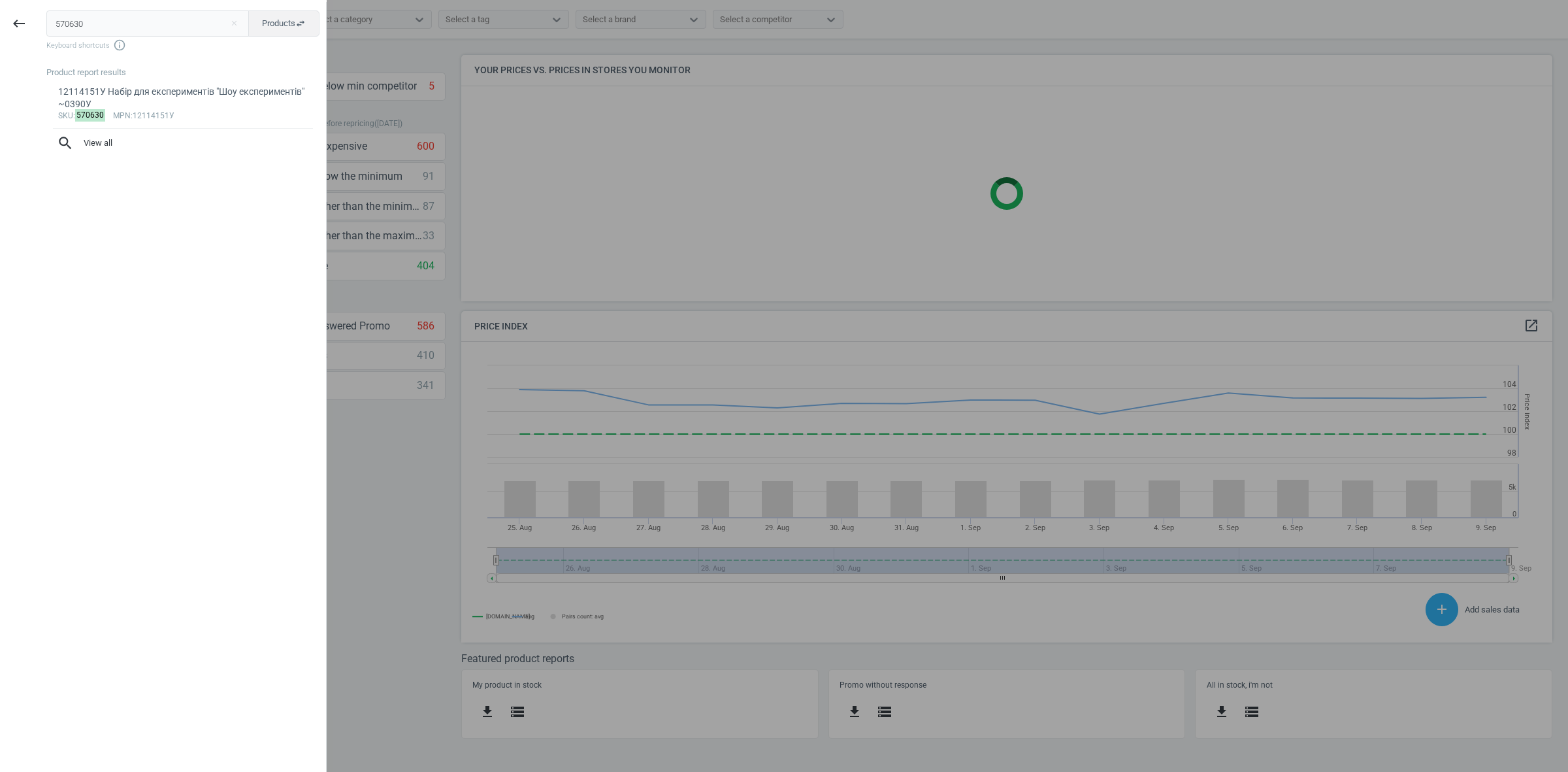
scroll to position [326, 1116]
type input "570630"
click at [157, 103] on div "12114151У Набір для експериментів "Шоу експериментів" ~0390У" at bounding box center [183, 98] width 250 height 26
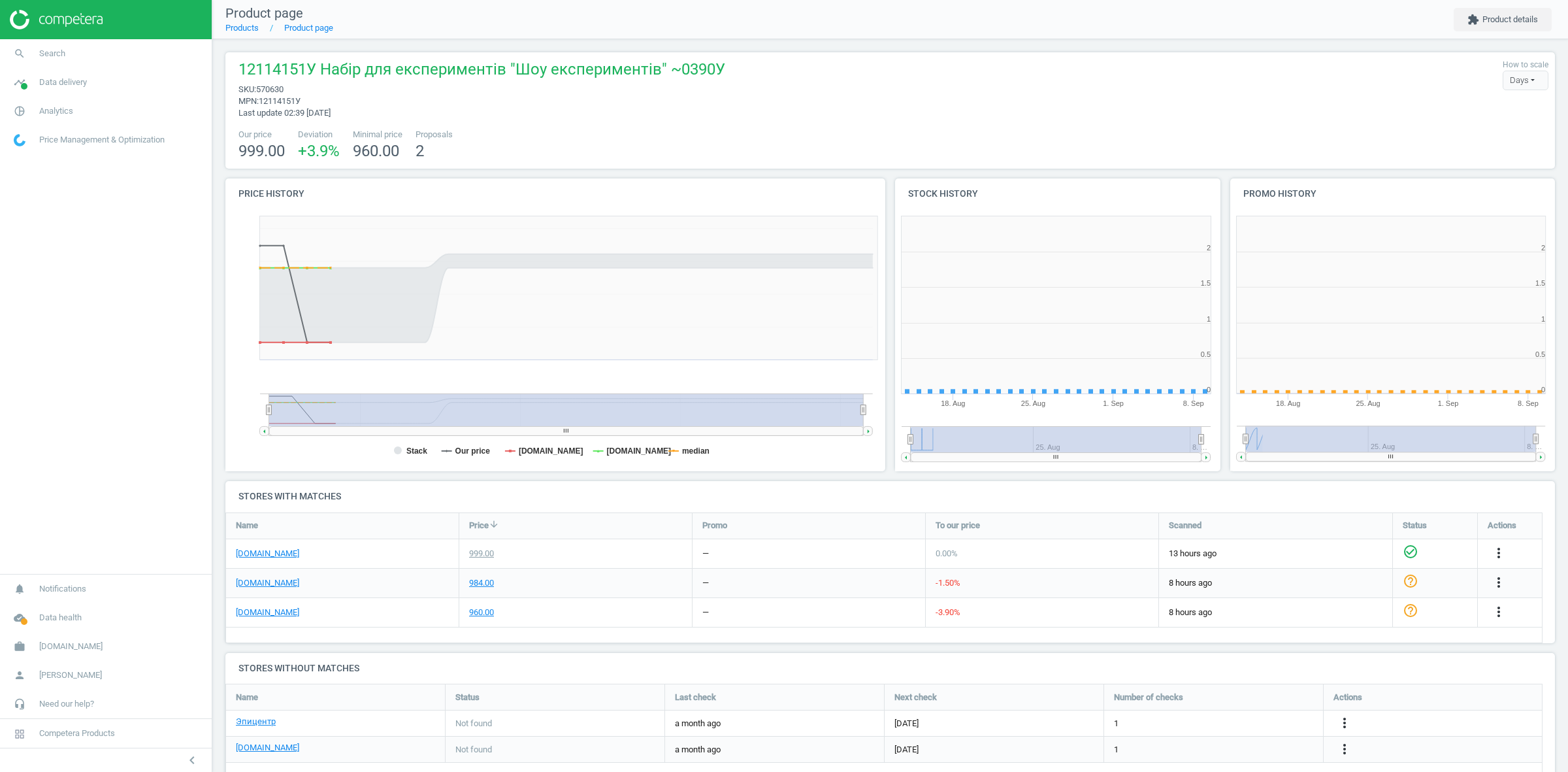
scroll to position [286, 348]
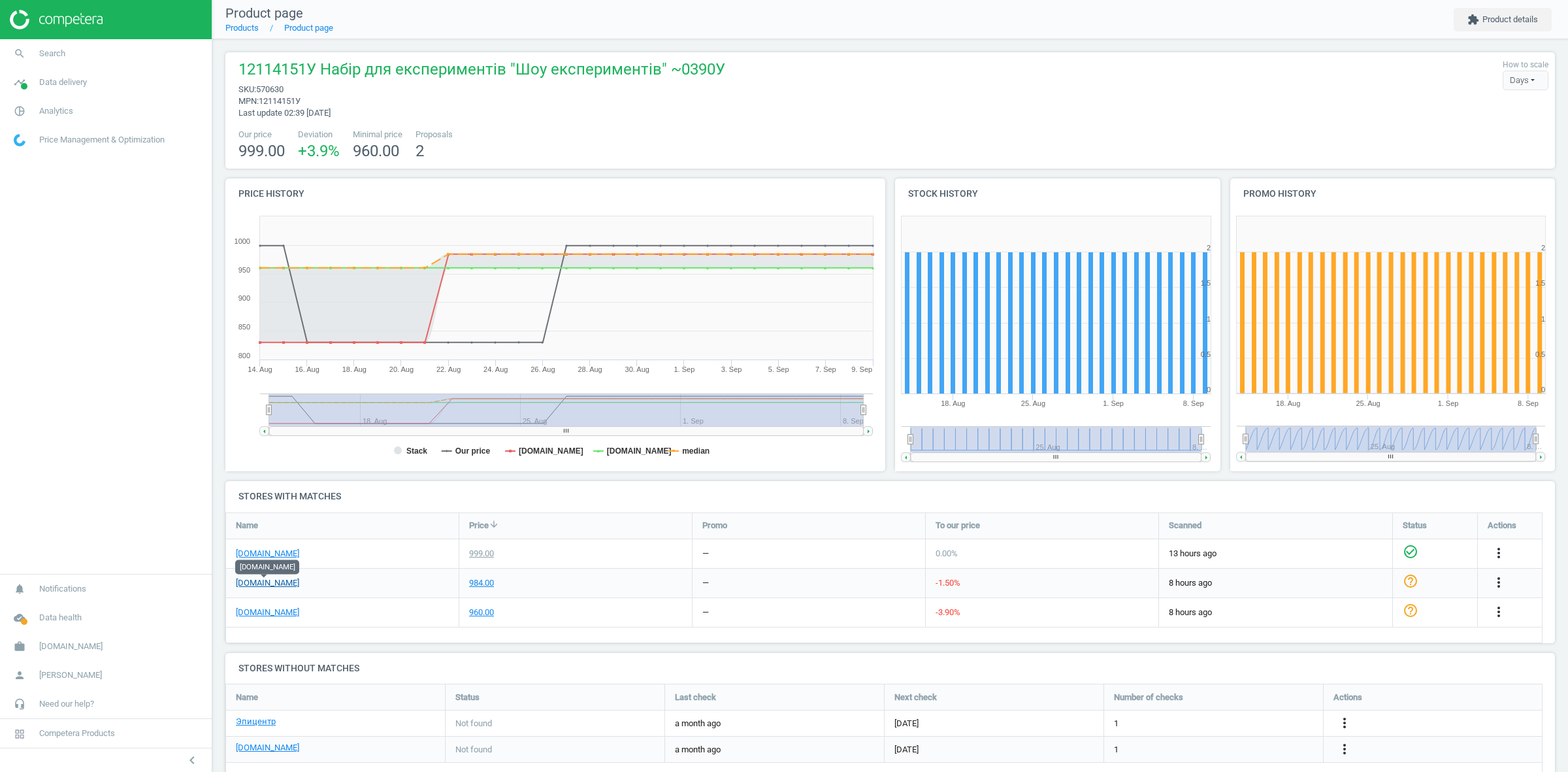
click at [263, 583] on link "rozetka.com.ua" at bounding box center [268, 583] width 63 height 12
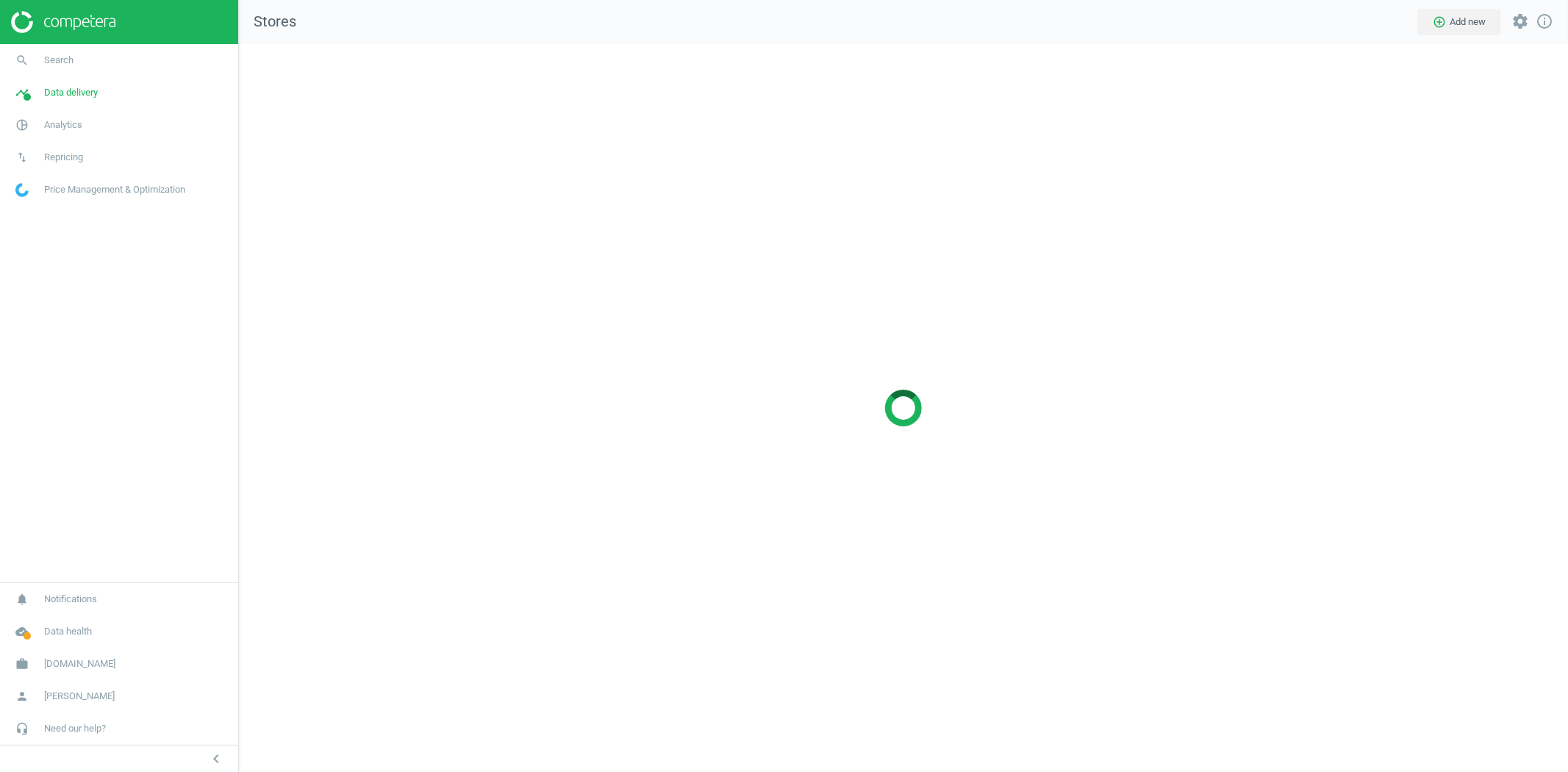
scroll to position [753, 1355]
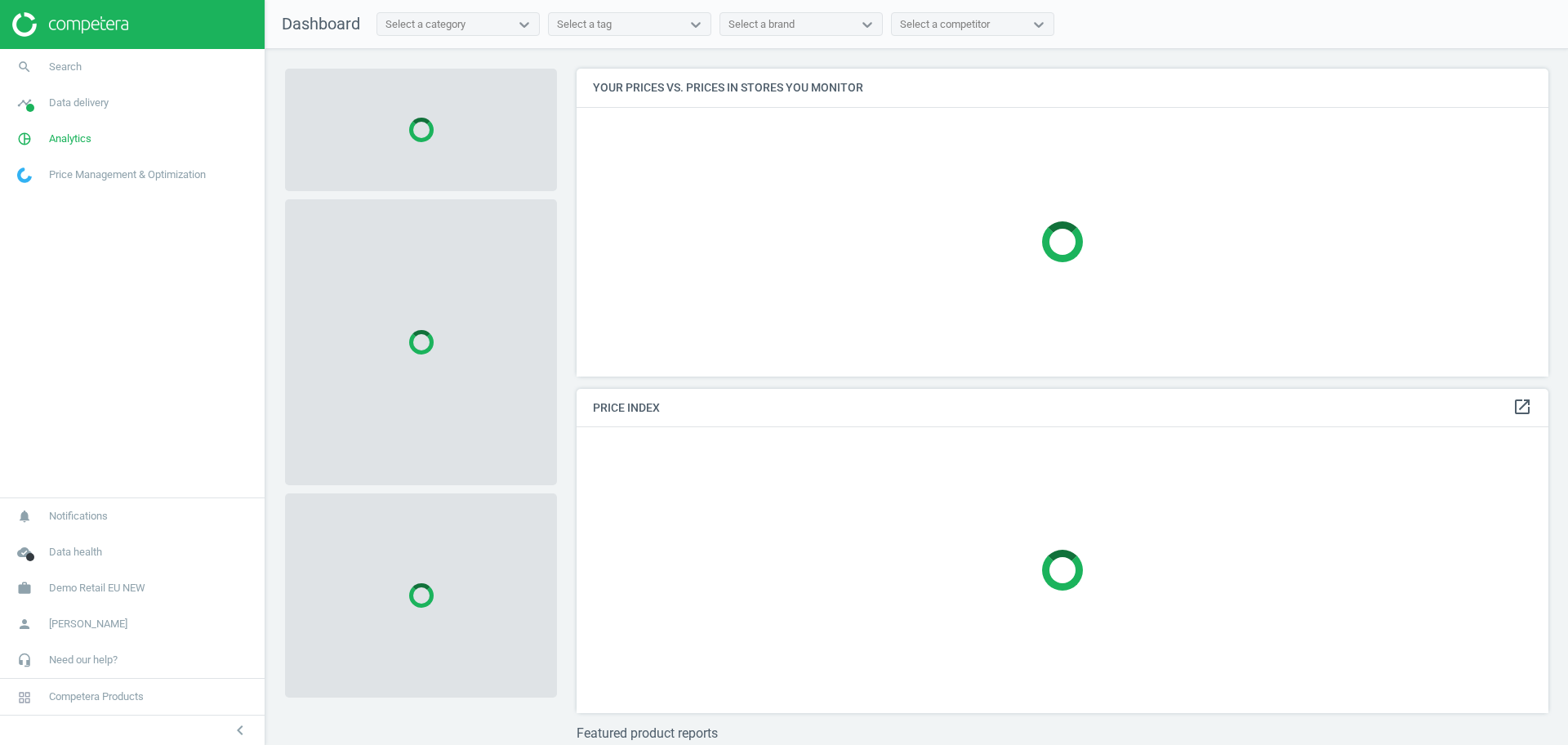
scroll to position [339, 988]
click at [107, 585] on span "Demo Retail EU NEW" at bounding box center [97, 588] width 96 height 15
click at [54, 536] on span "Switch campaign" at bounding box center [54, 540] width 72 height 13
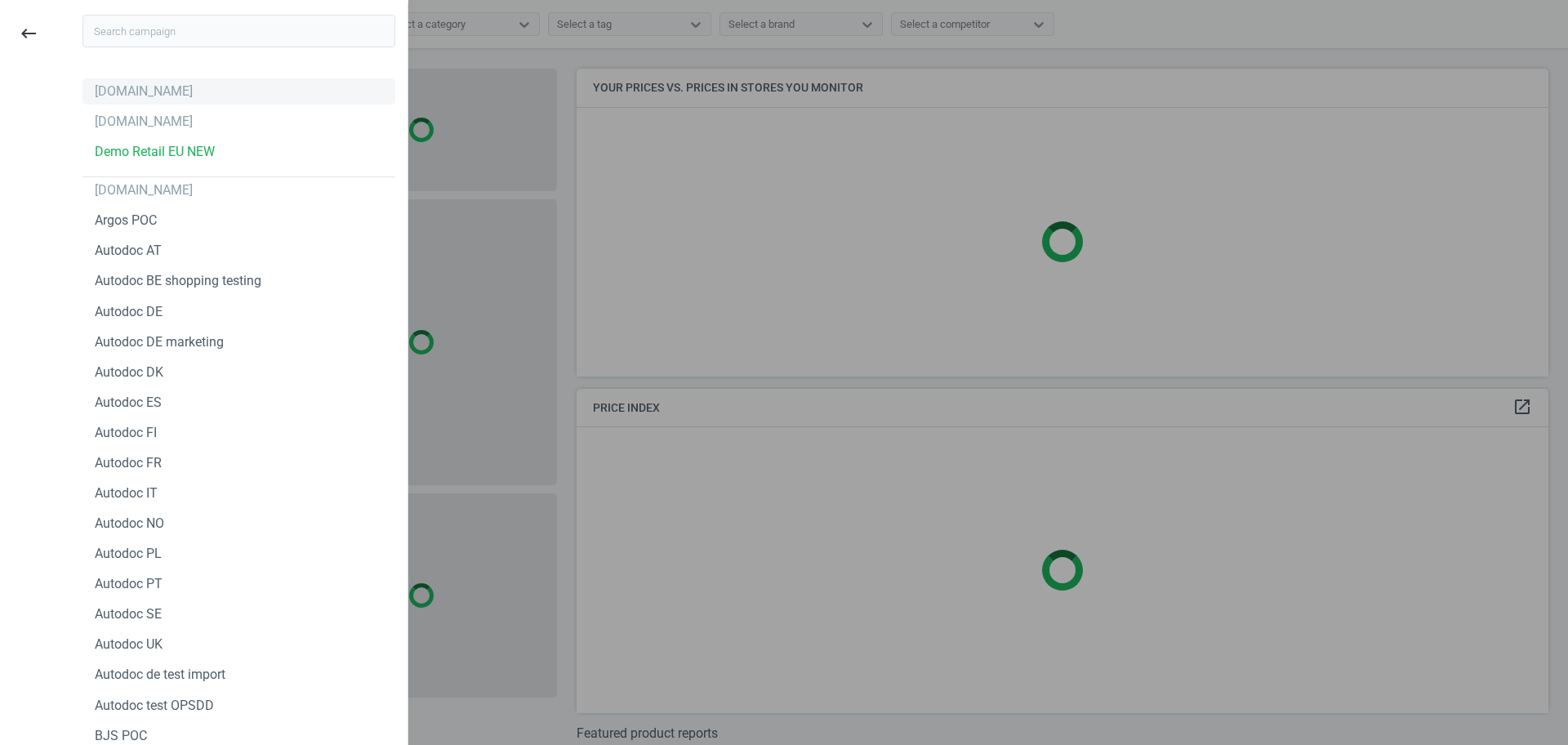
click at [113, 92] on div "[DOMAIN_NAME]" at bounding box center [143, 91] width 98 height 18
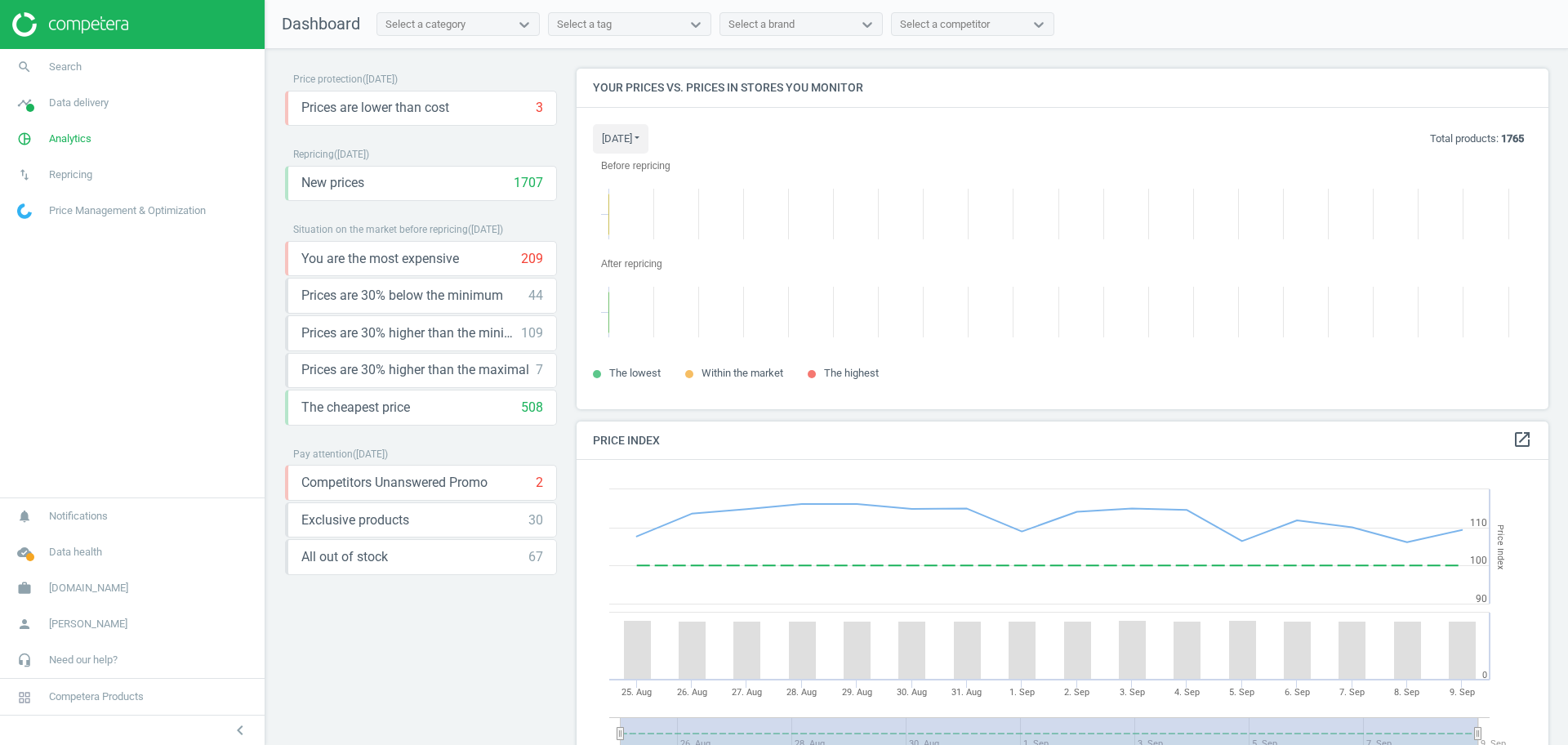
scroll to position [372, 988]
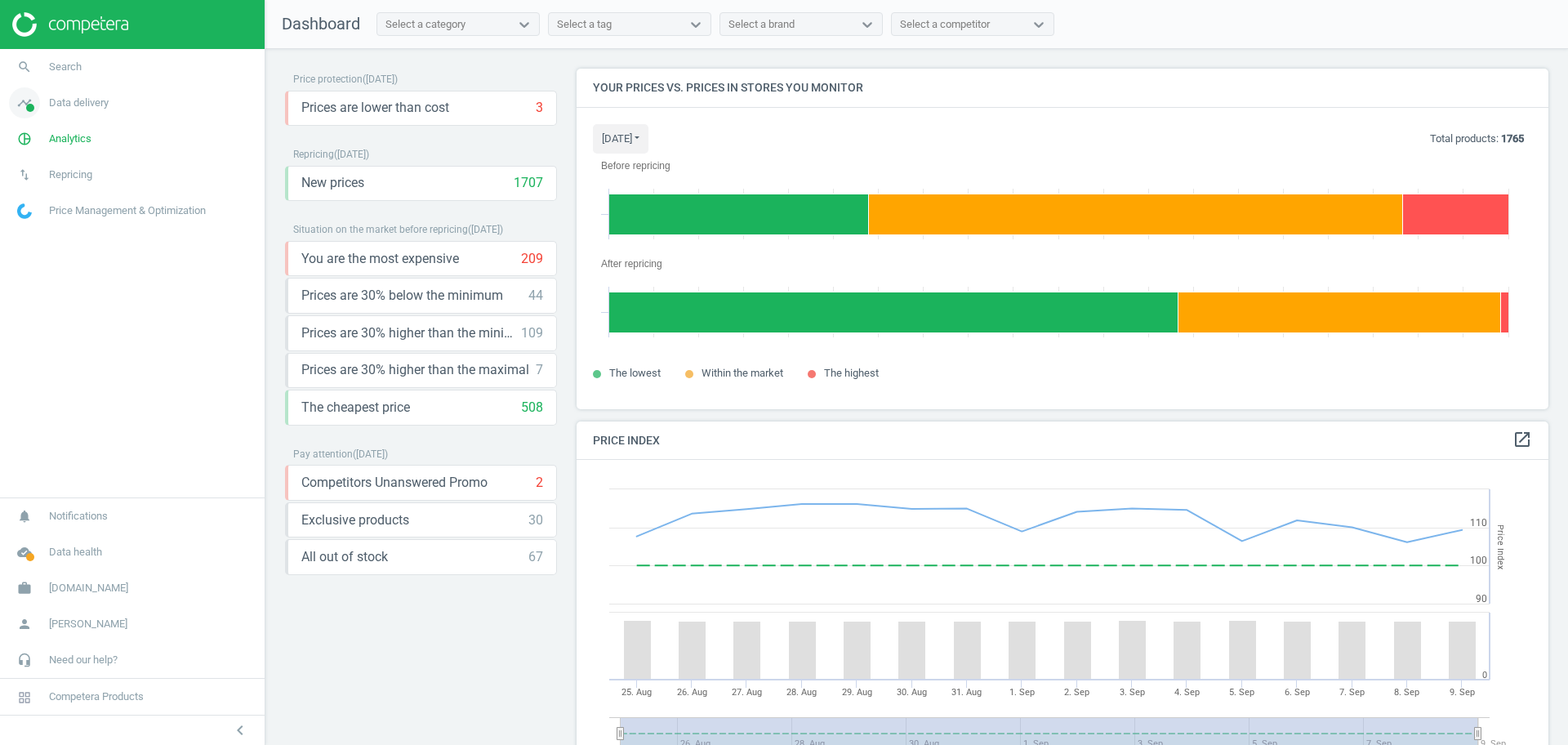
click at [76, 111] on link "timeline Data delivery" at bounding box center [132, 103] width 265 height 36
click at [30, 235] on span "Stores" at bounding box center [32, 237] width 28 height 13
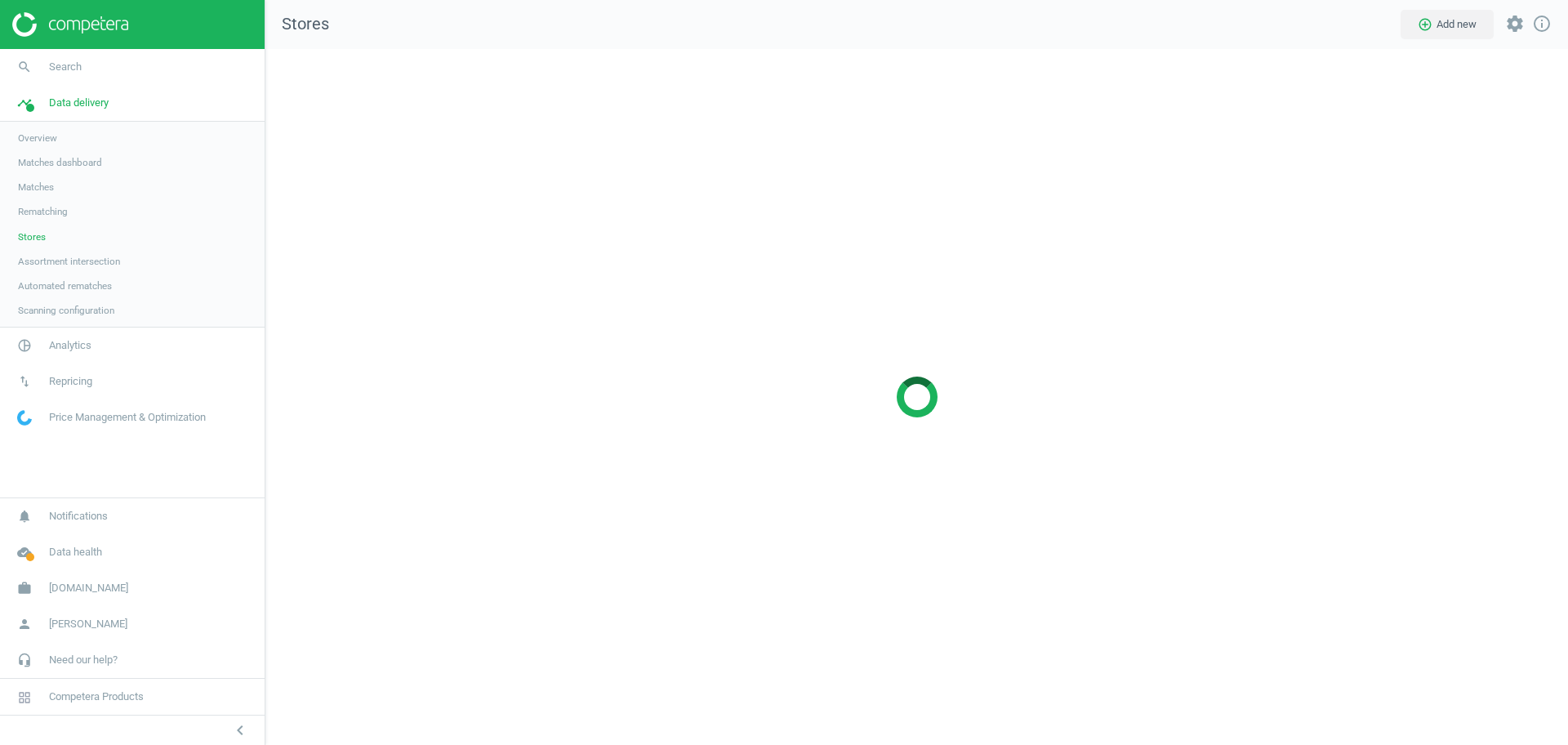
scroll to position [728, 1334]
